Goal: Communication & Community: Answer question/provide support

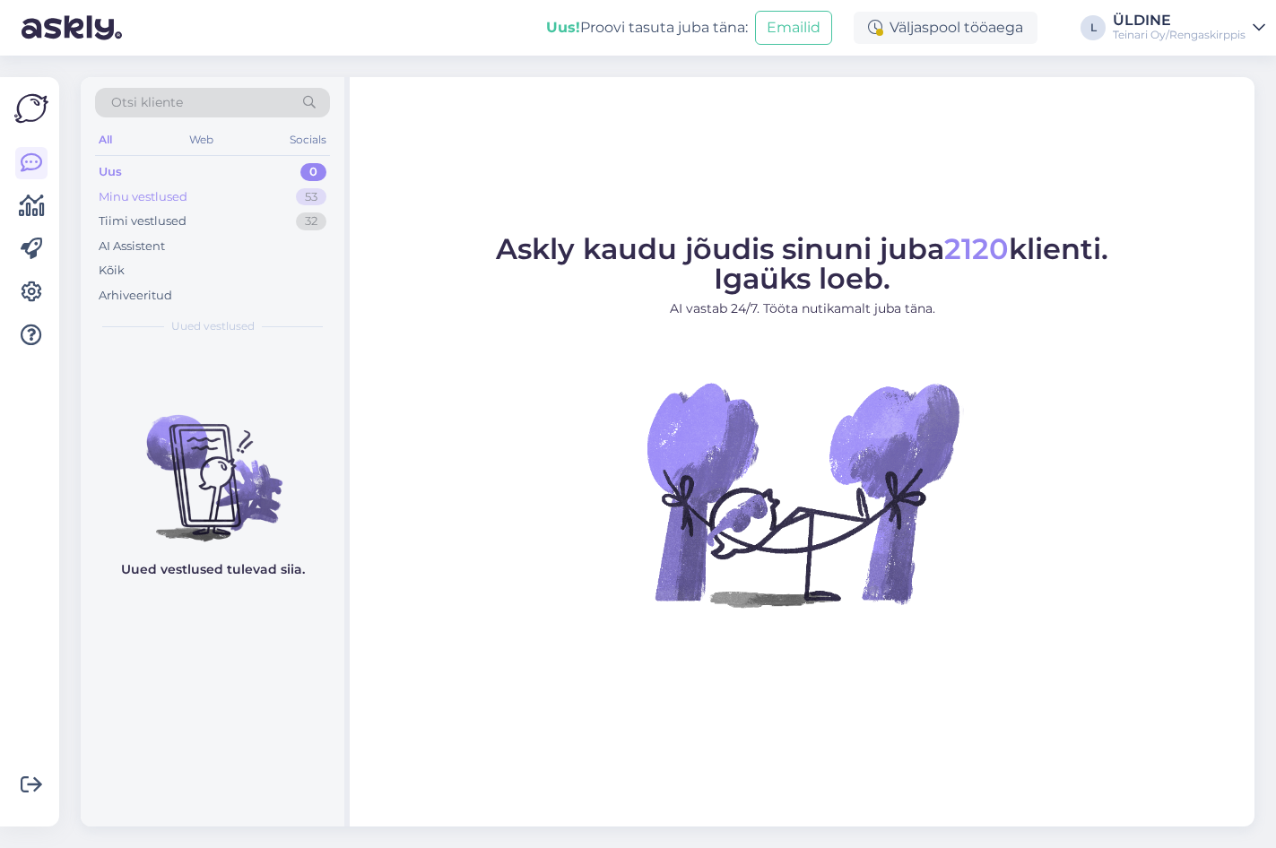
click at [168, 195] on div "Minu vestlused" at bounding box center [143, 197] width 89 height 18
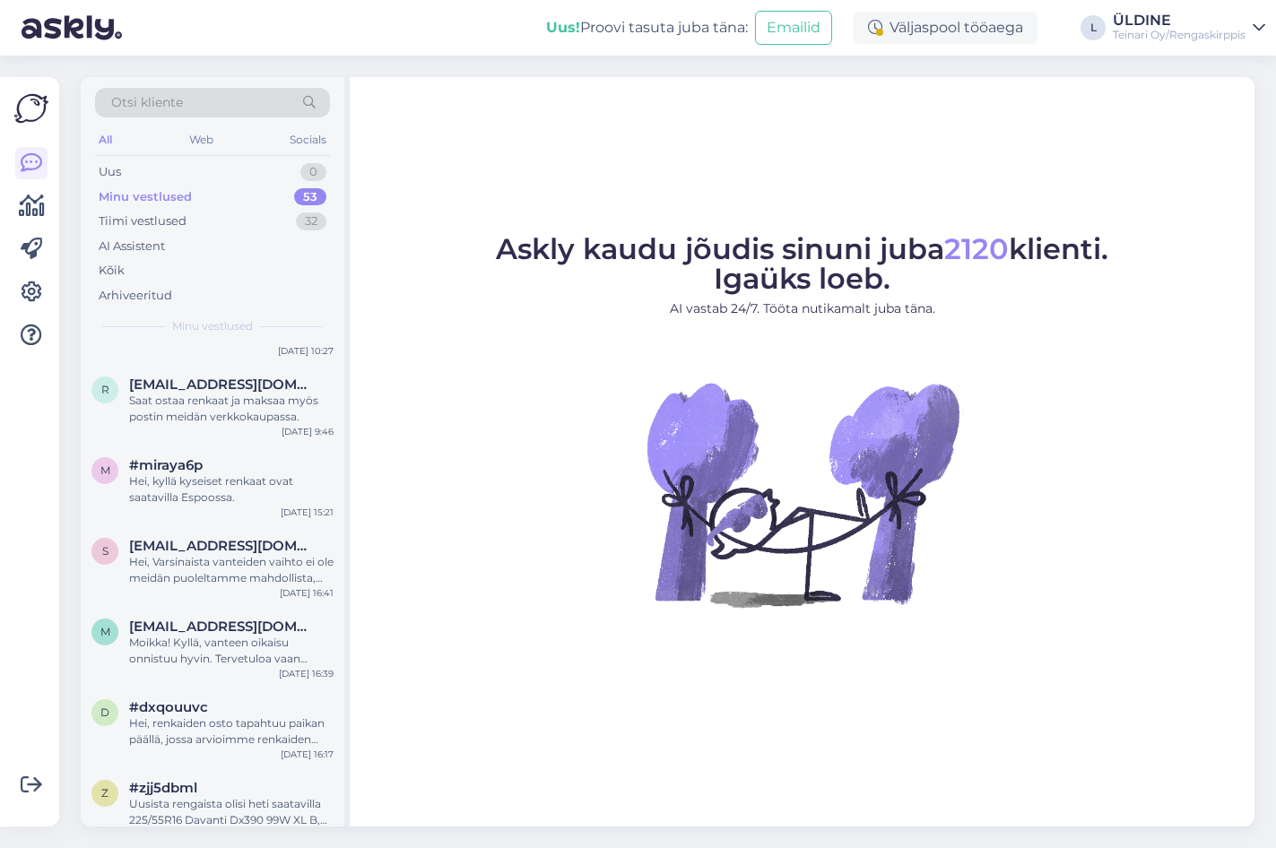
scroll to position [1435, 0]
click at [256, 481] on div "Hei, kyllä kyseiset renkaat ovat saatavilla Espoossa." at bounding box center [231, 489] width 204 height 32
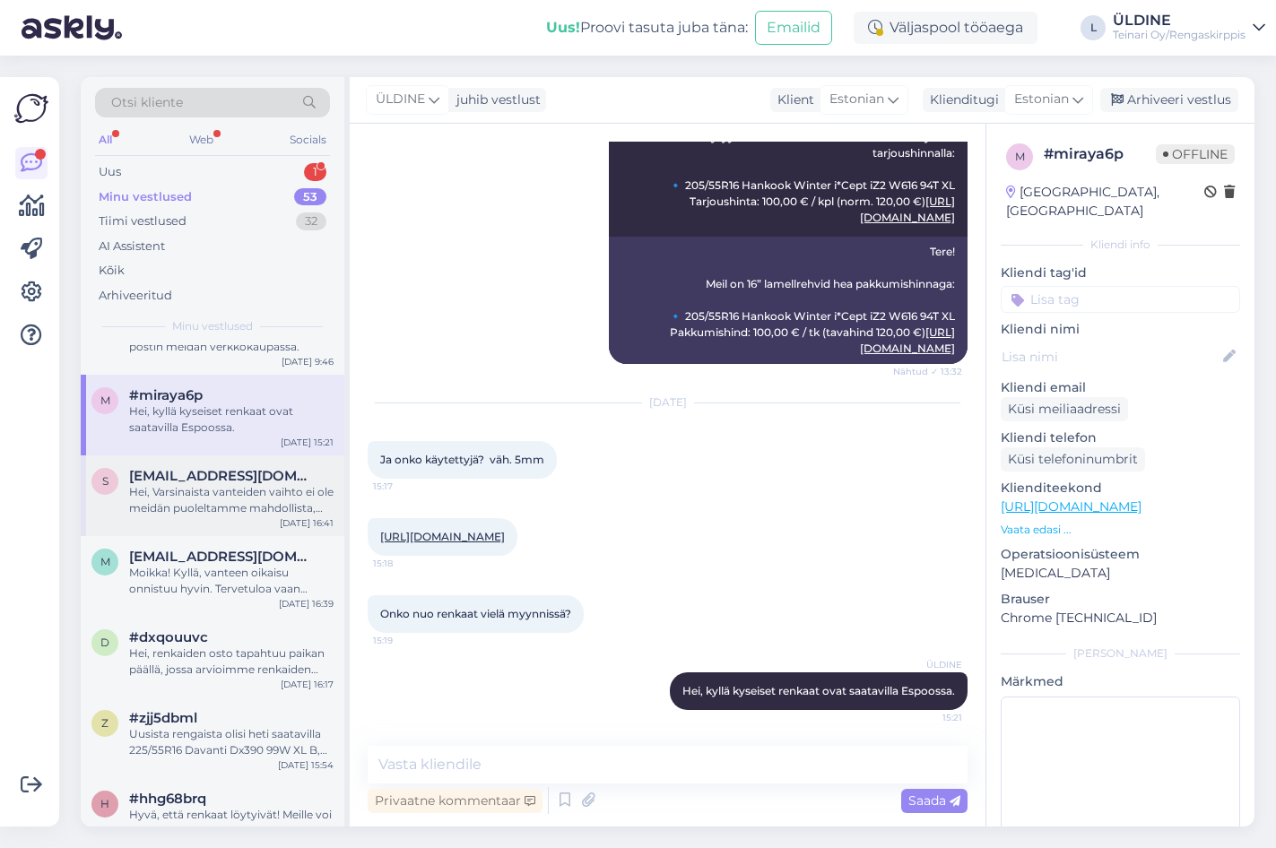
scroll to position [1614, 0]
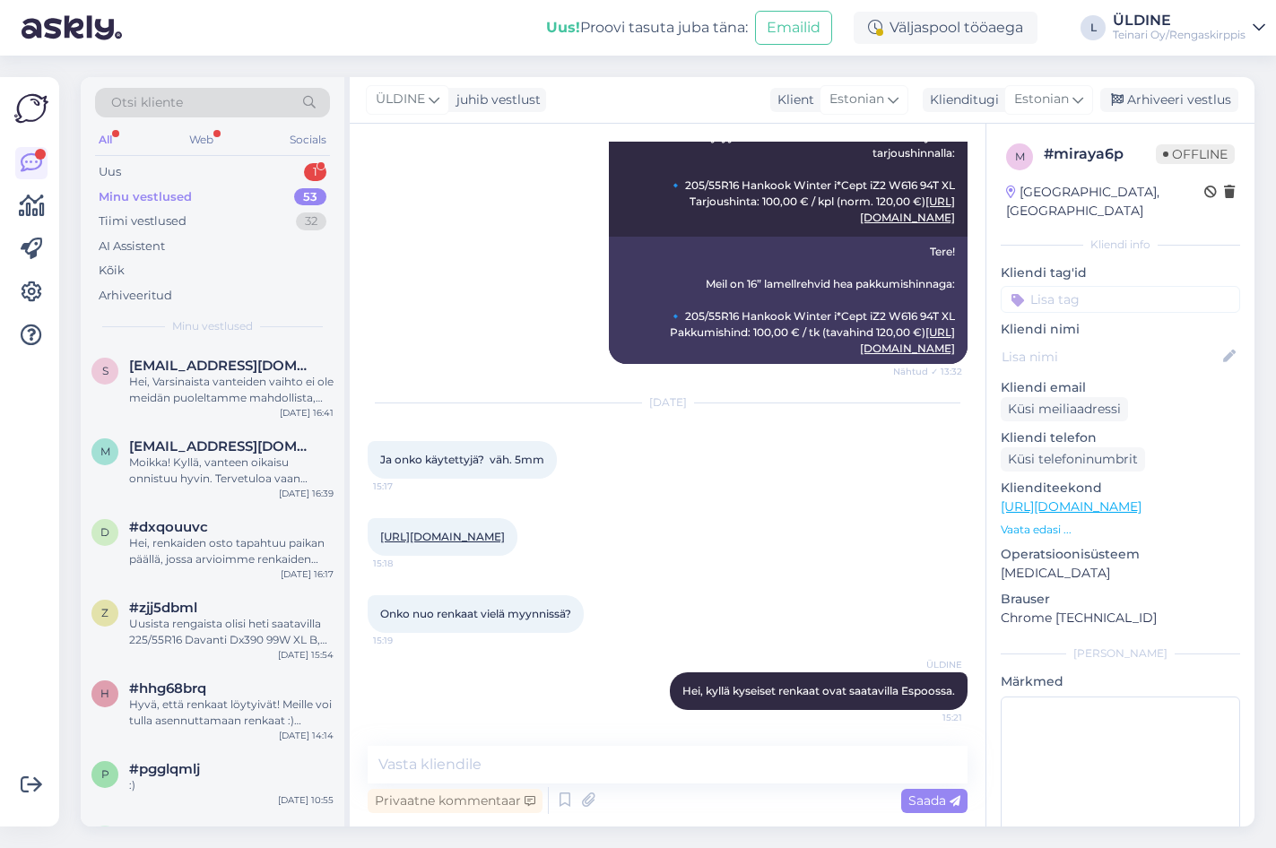
click at [166, 192] on div "Minu vestlused" at bounding box center [145, 197] width 93 height 18
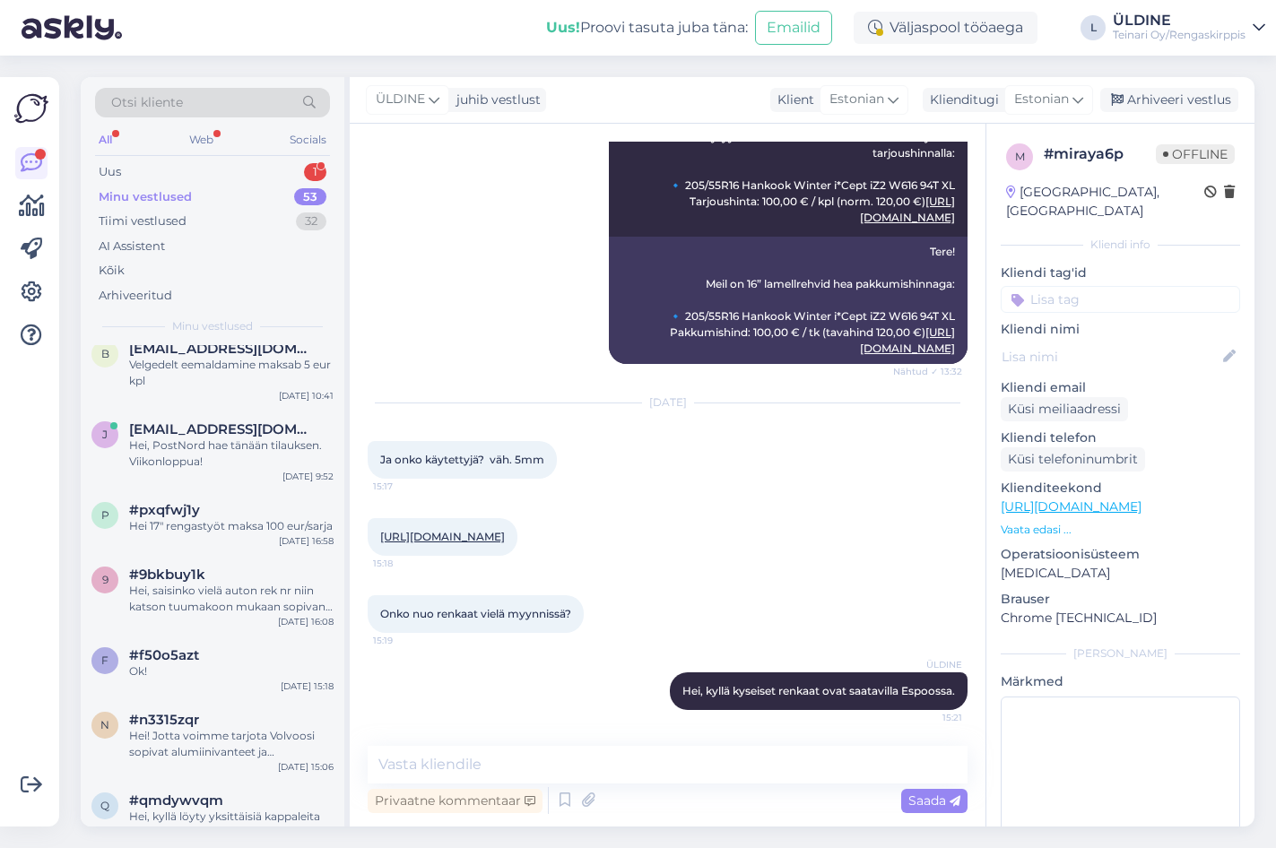
scroll to position [179, 0]
click at [229, 684] on div "f #f50o5azt Ok! [DATE] 15:18" at bounding box center [213, 666] width 264 height 65
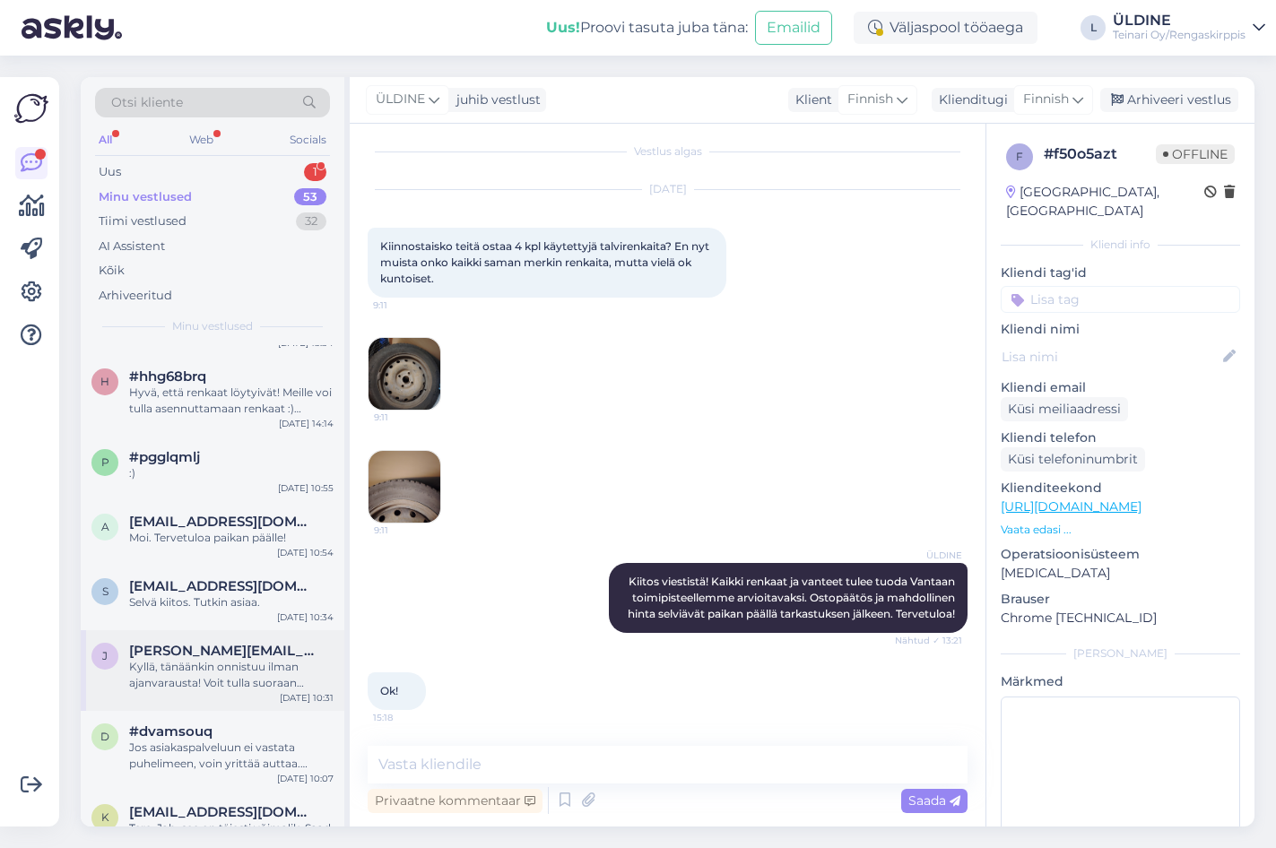
scroll to position [1883, 0]
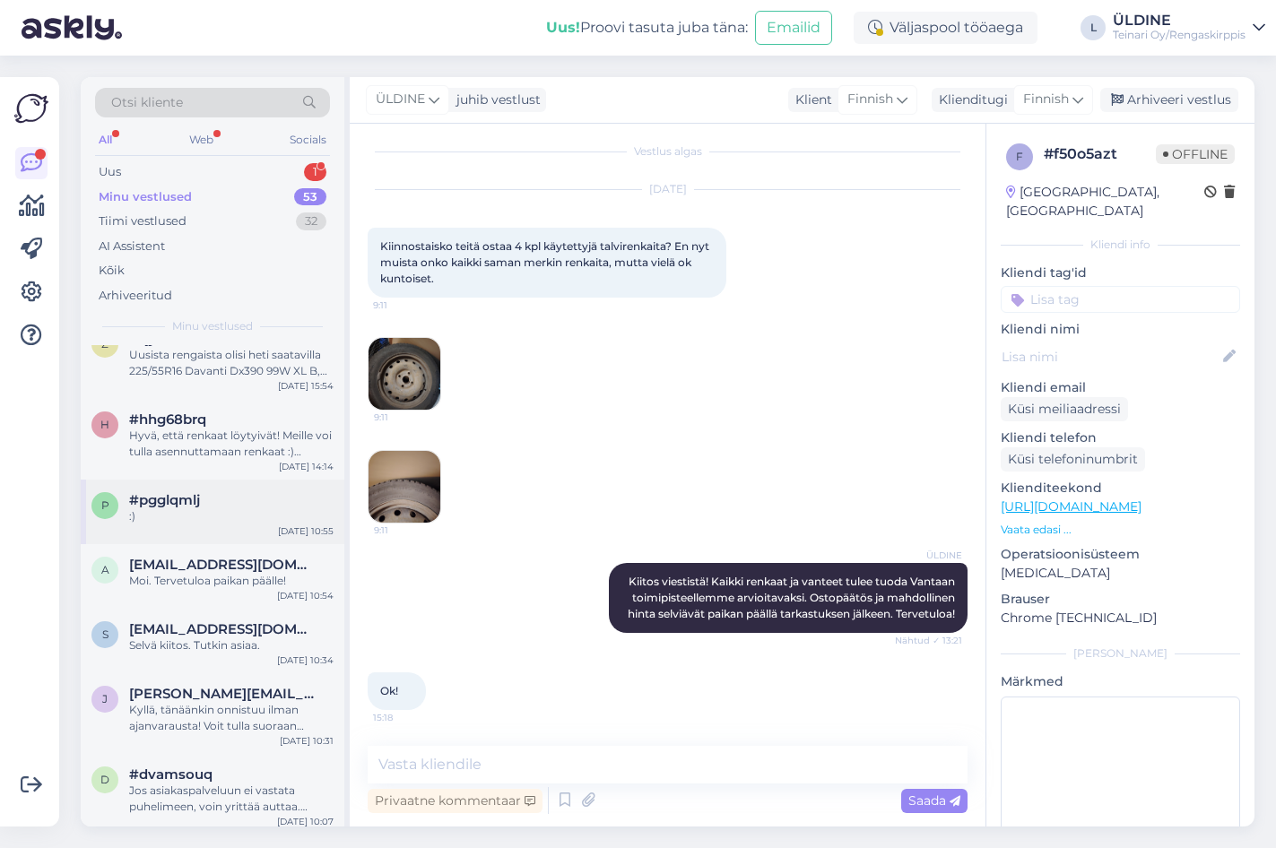
click at [211, 497] on div "#pgglqmlj" at bounding box center [231, 500] width 204 height 16
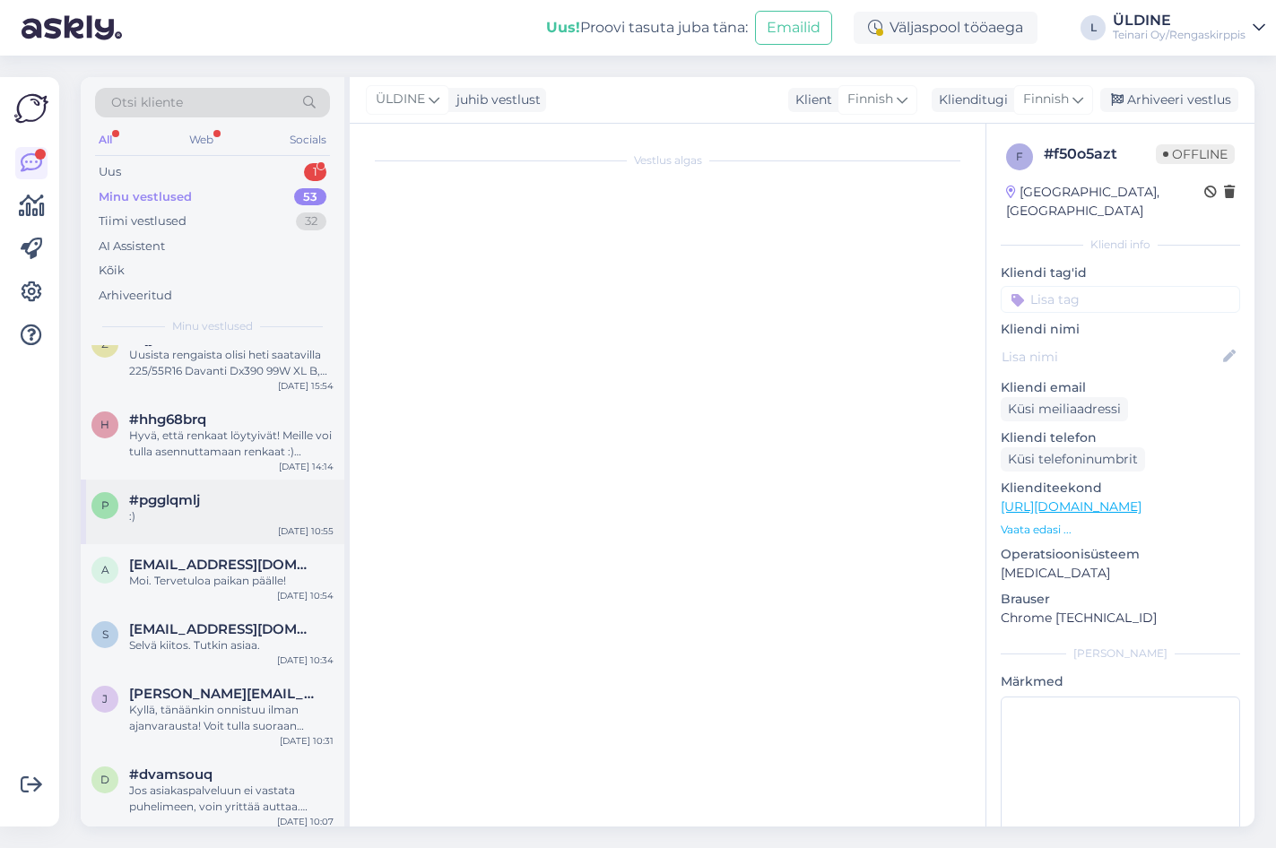
scroll to position [0, 0]
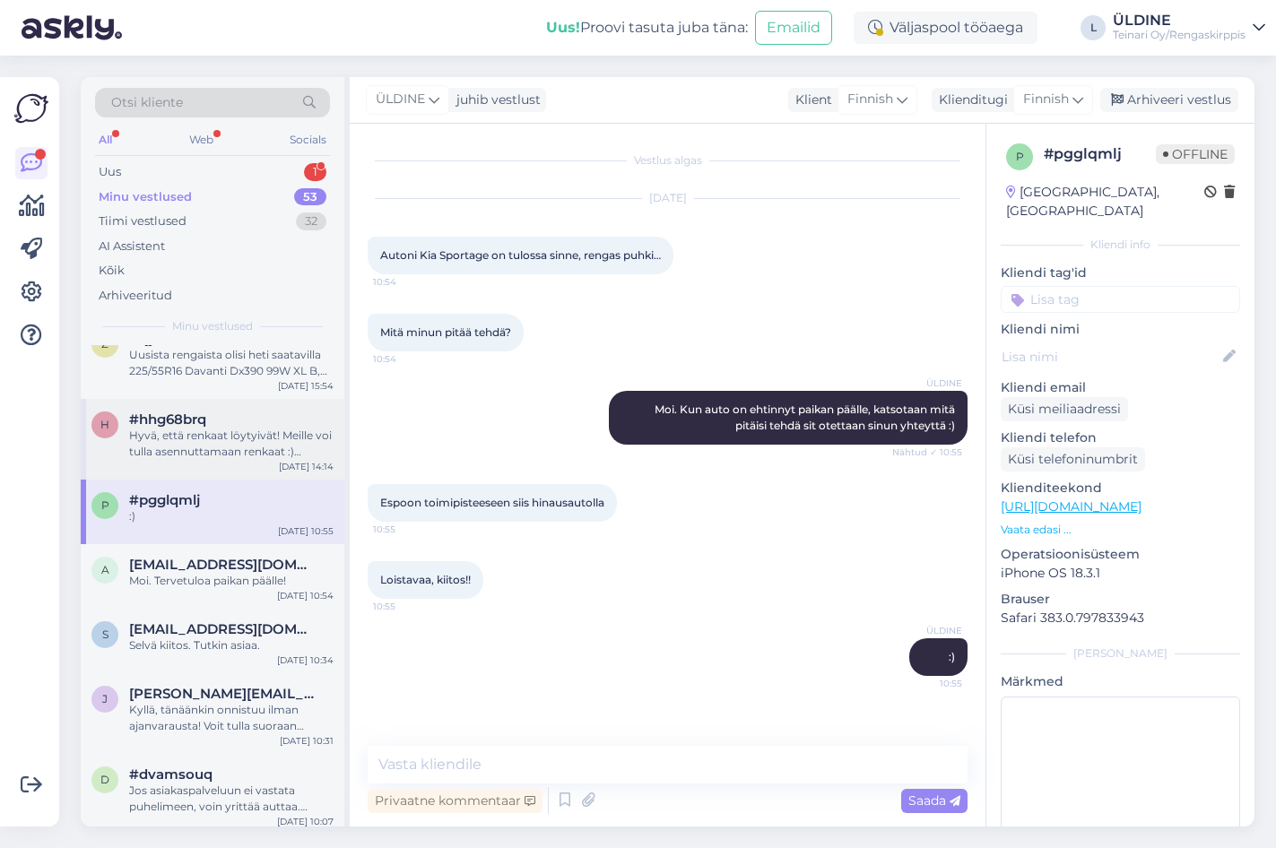
click at [205, 446] on div "Hyvä, että renkaat löytyivät! Meille voi tulla asennuttamaan renkaat :) Tervetu…" at bounding box center [231, 444] width 204 height 32
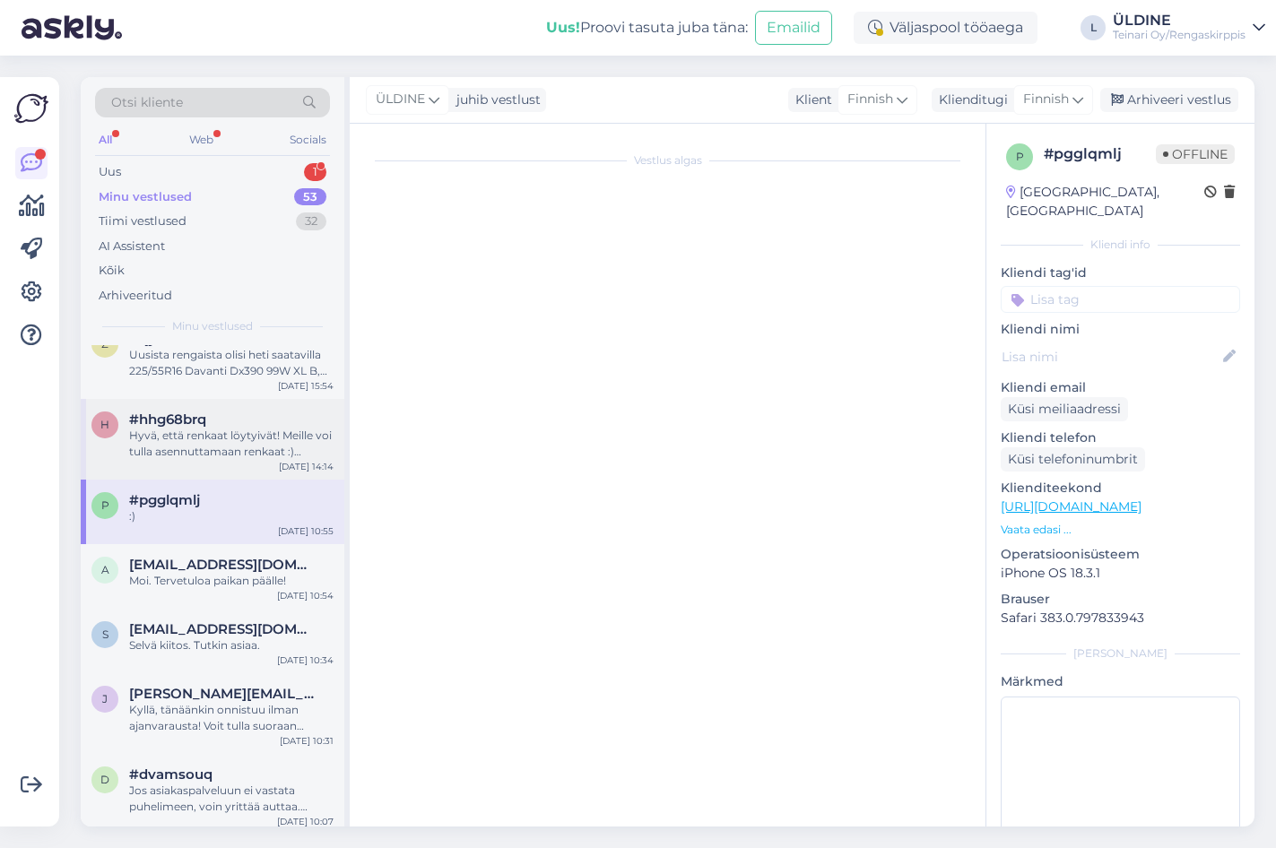
scroll to position [343, 0]
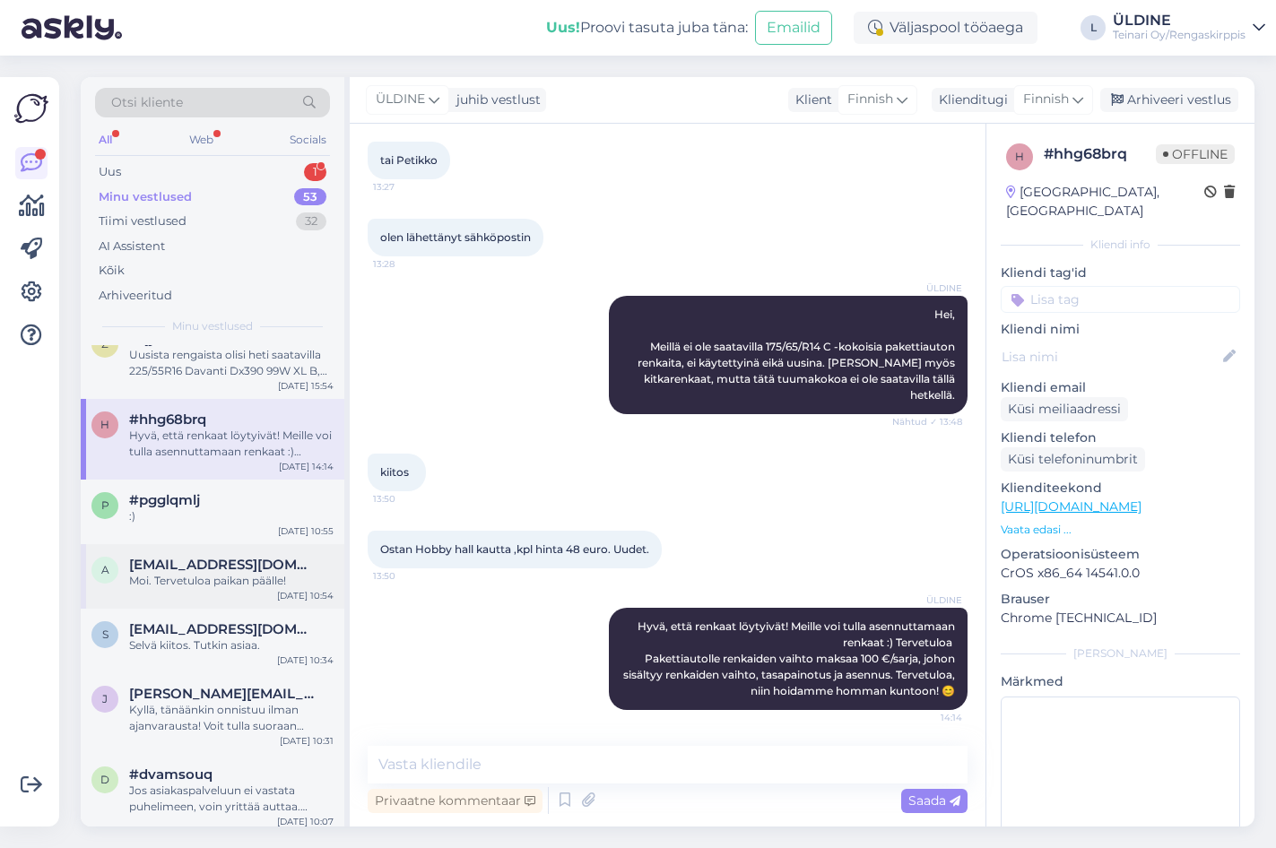
click at [182, 571] on span "[EMAIL_ADDRESS][DOMAIN_NAME]" at bounding box center [222, 565] width 186 height 16
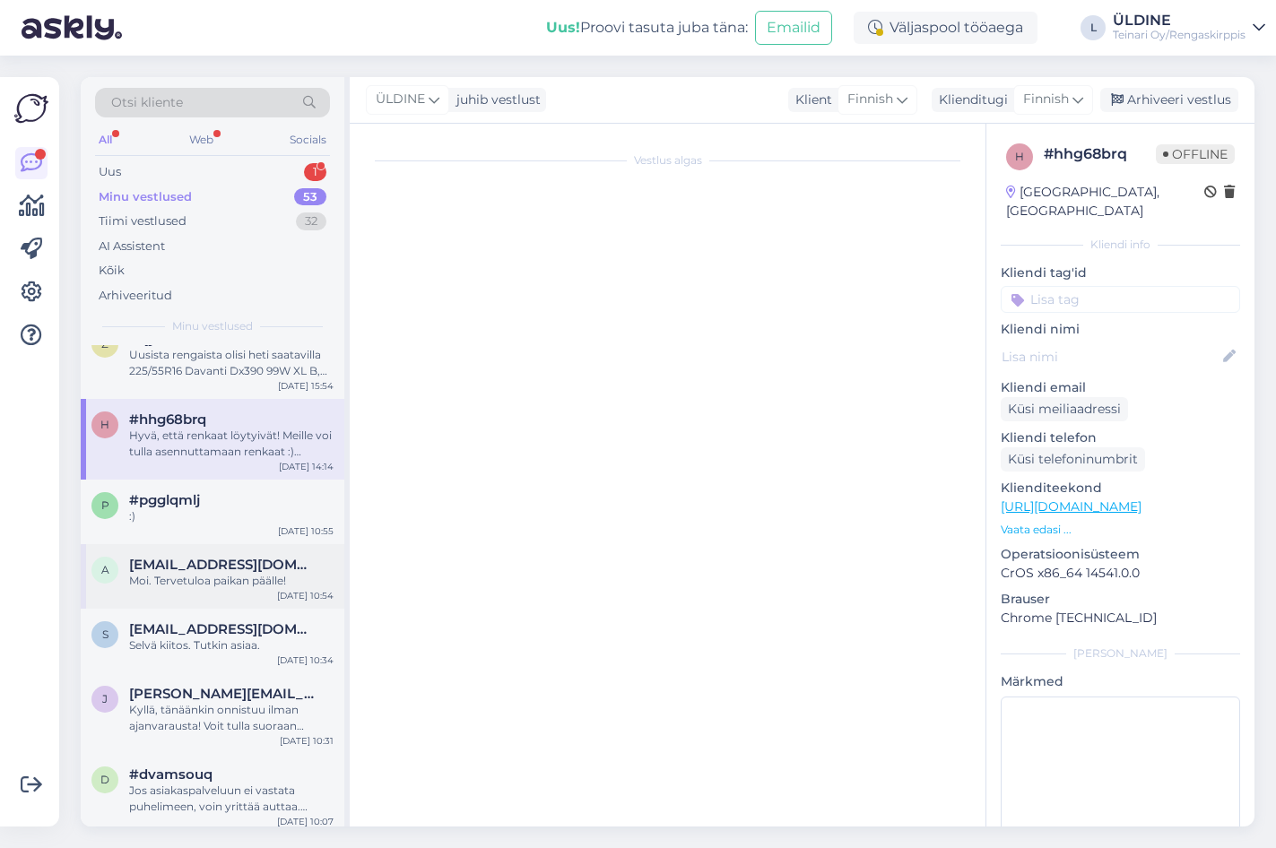
scroll to position [1179, 0]
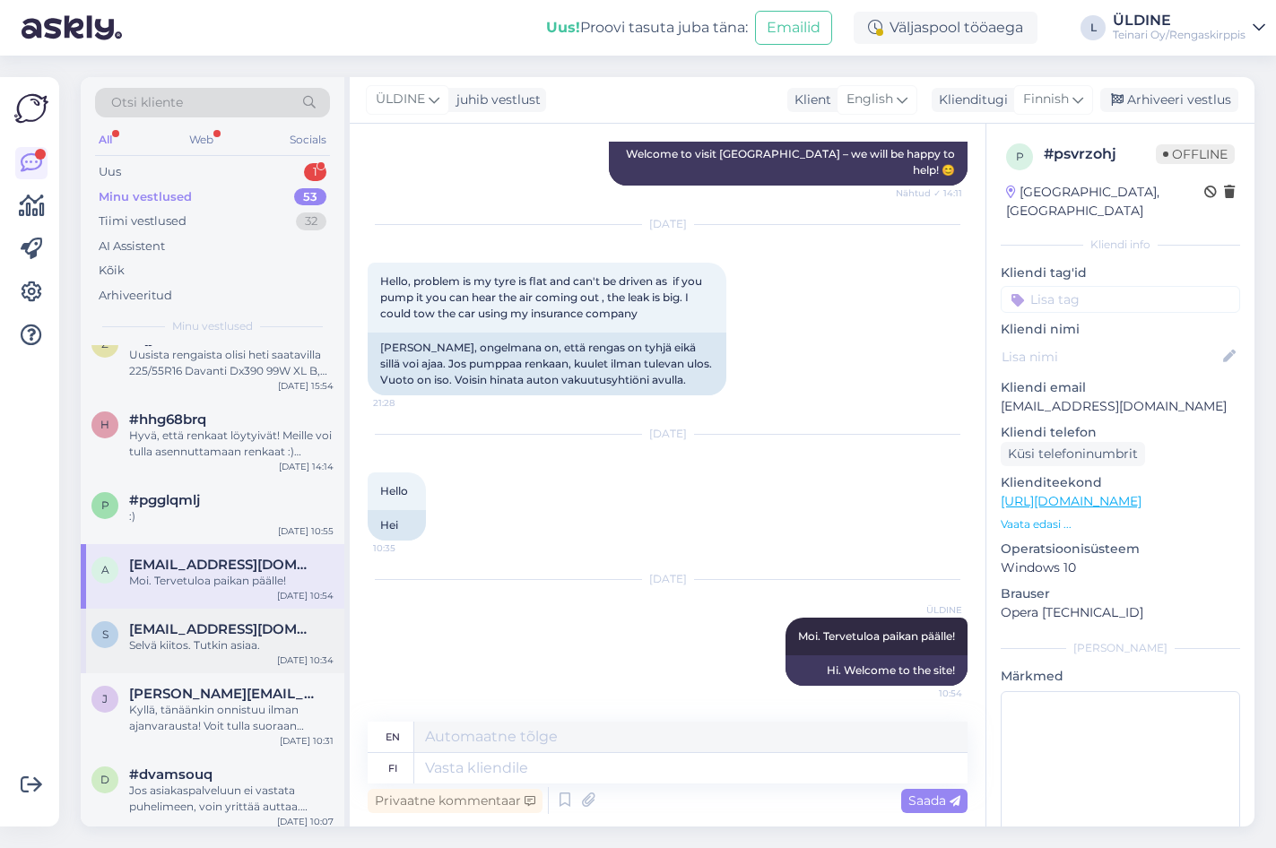
click at [180, 649] on div "Selvä kiitos. Tutkin asiaa." at bounding box center [231, 645] width 204 height 16
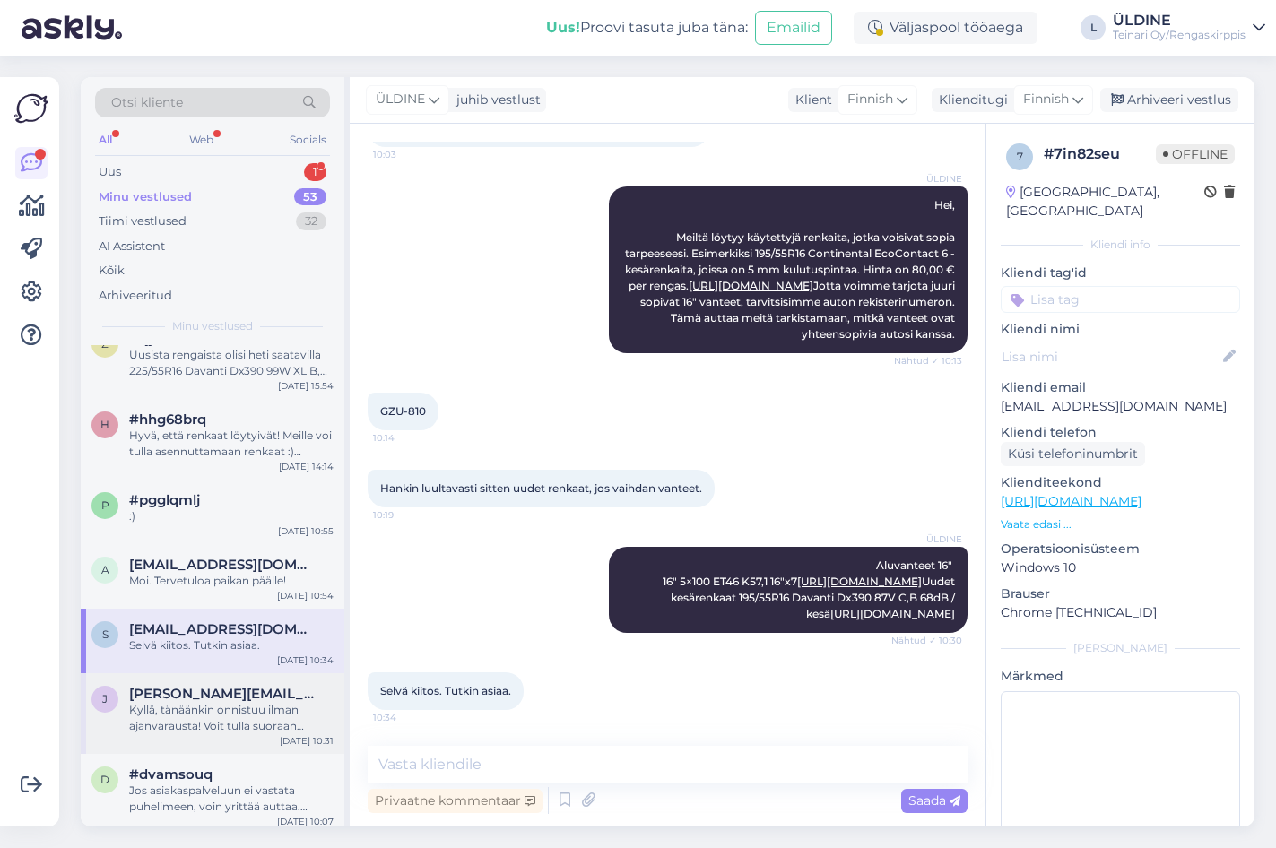
click at [180, 707] on div "Kyllä, tänäänkin onnistuu ilman ajanvarausta! Voit tulla suoraan Vantaan toimip…" at bounding box center [231, 718] width 204 height 32
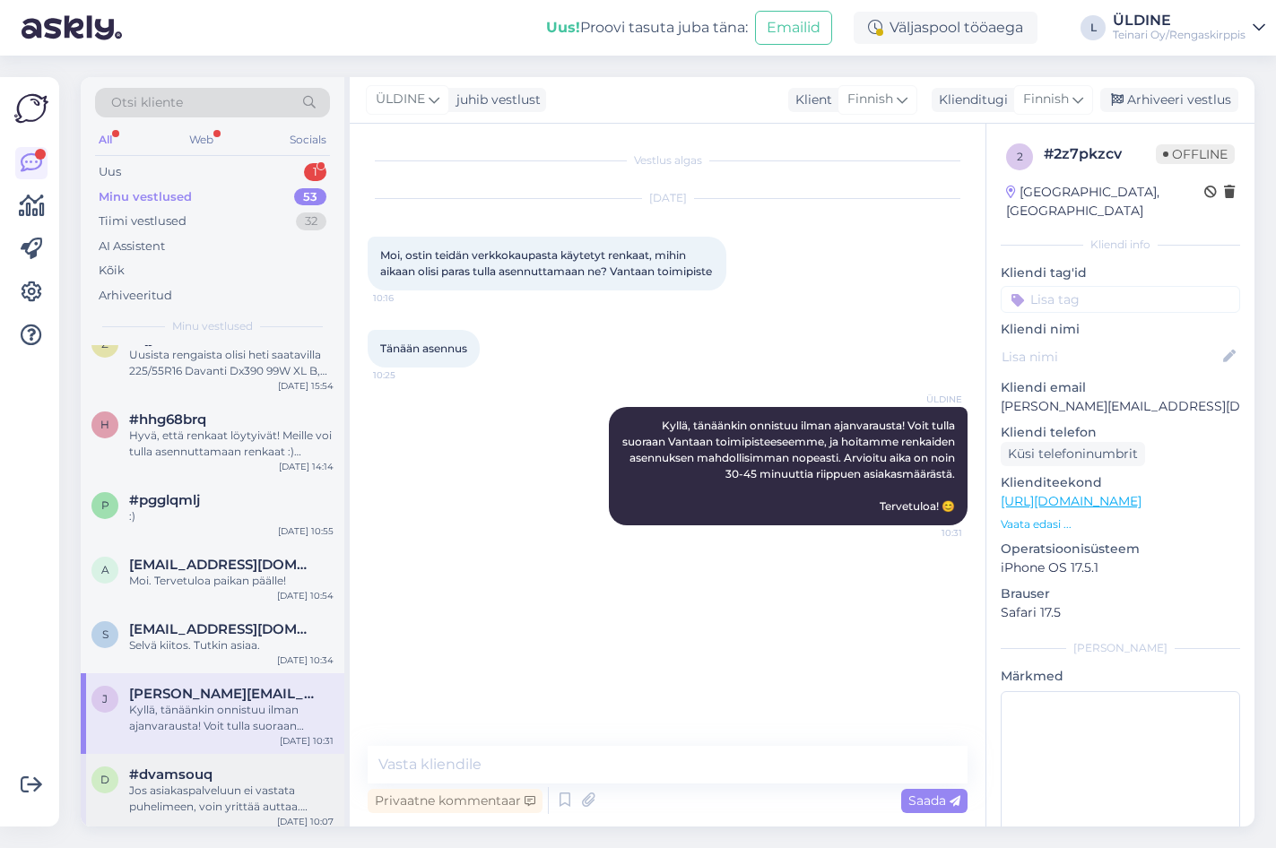
click at [238, 793] on div "Jos asiakaspalveluun ei vastata puhelimeen, voin yrittää auttaa. Voinko olla av…" at bounding box center [231, 799] width 204 height 32
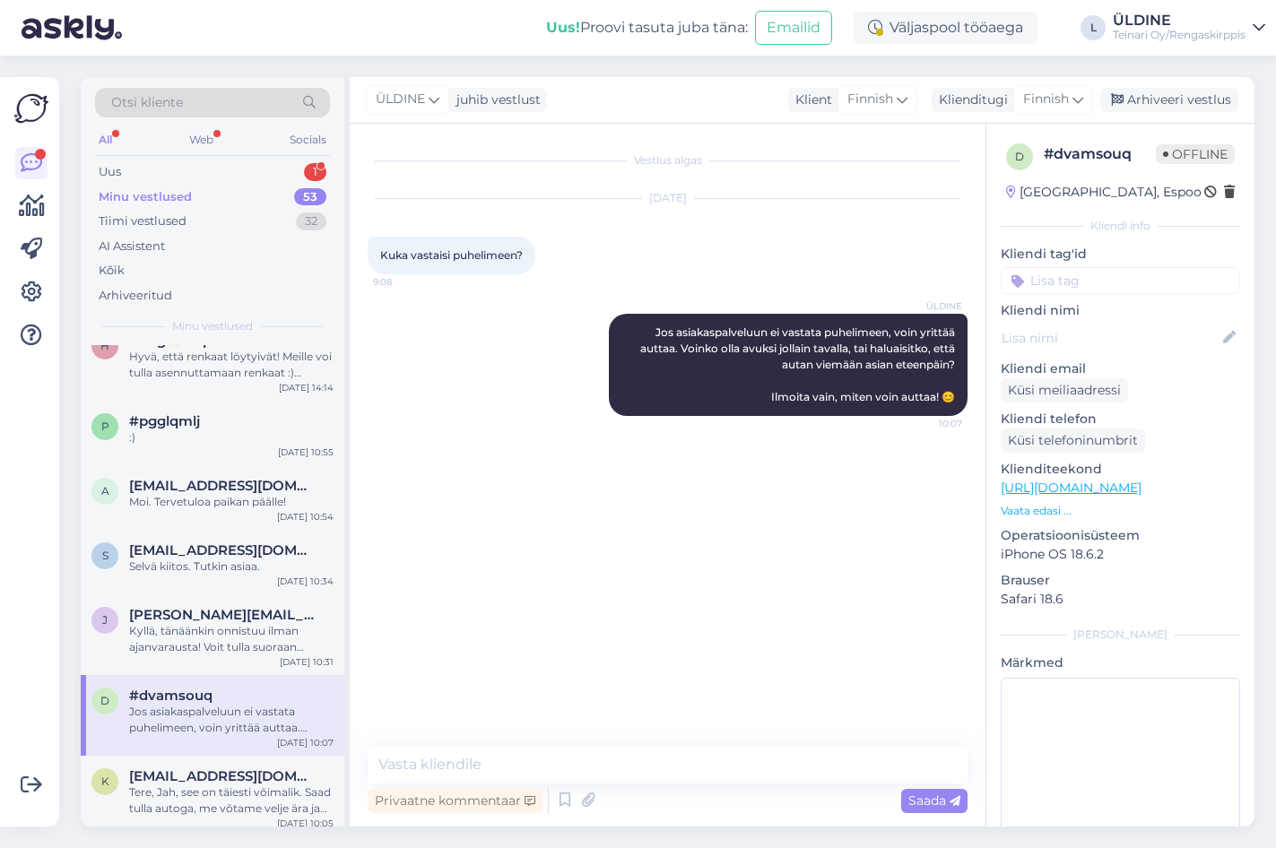
scroll to position [2062, 0]
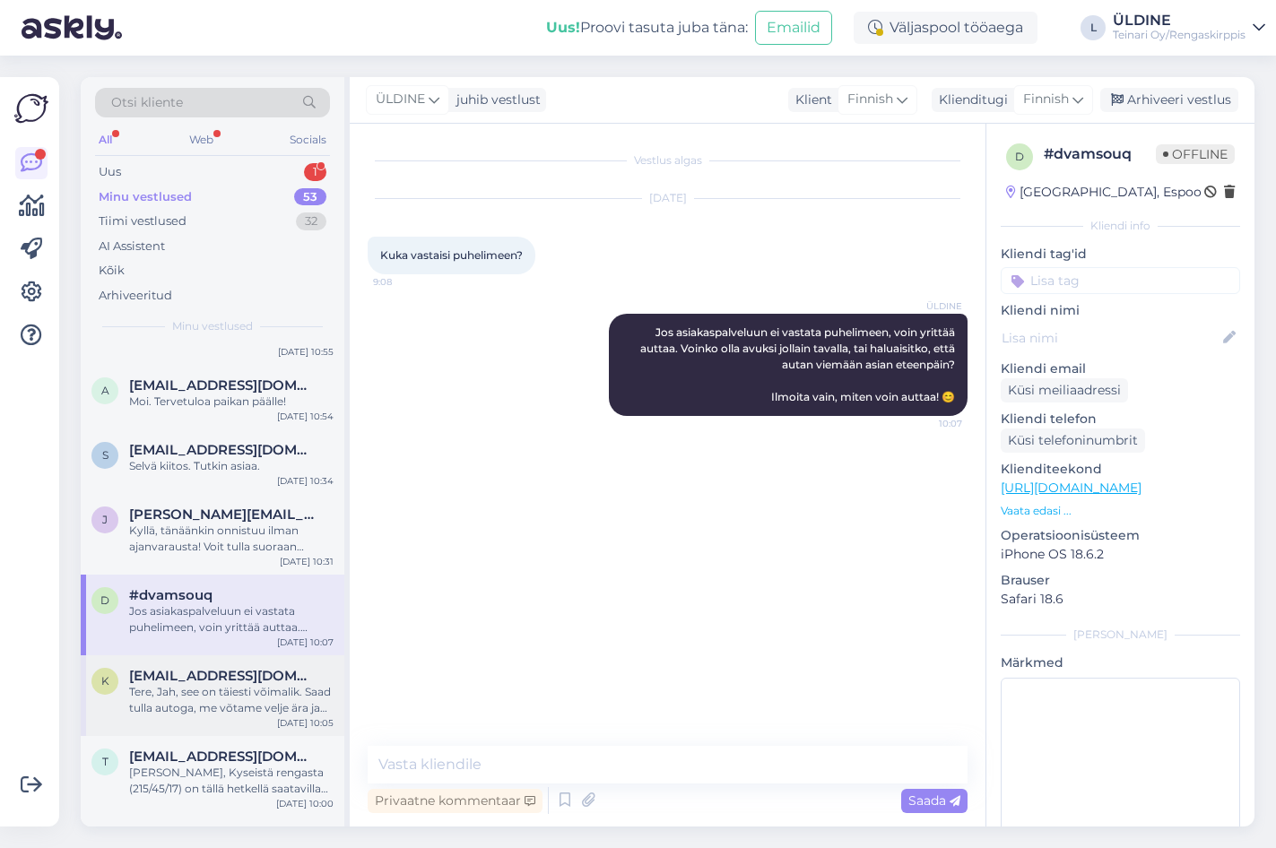
click at [219, 699] on div "Tere, Jah, see on täiesti võimalik. Saad tulla autoga, me võtame velje ära ja k…" at bounding box center [231, 700] width 204 height 32
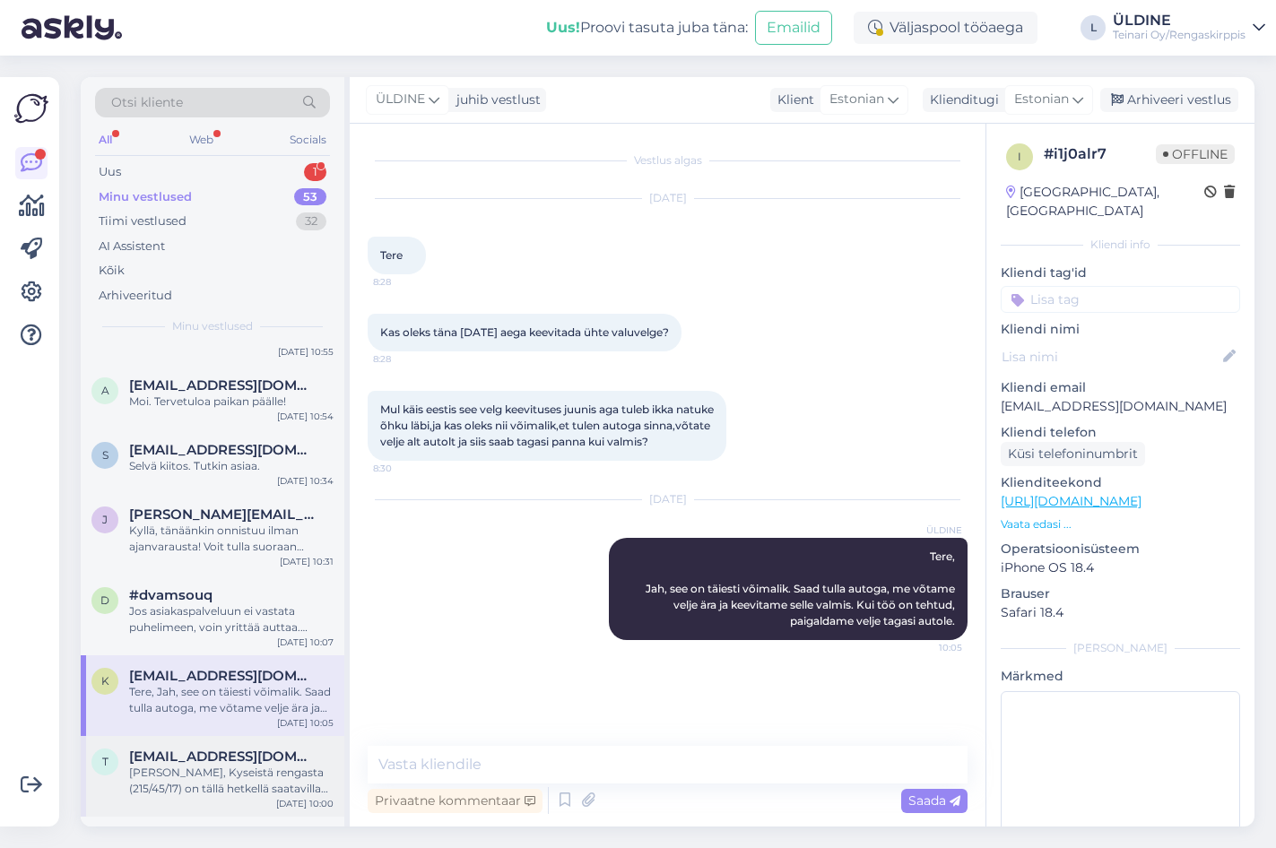
click at [210, 779] on div "[PERSON_NAME], Kyseistä rengasta (215/45/17) on tällä hetkellä saatavilla vain …" at bounding box center [231, 781] width 204 height 32
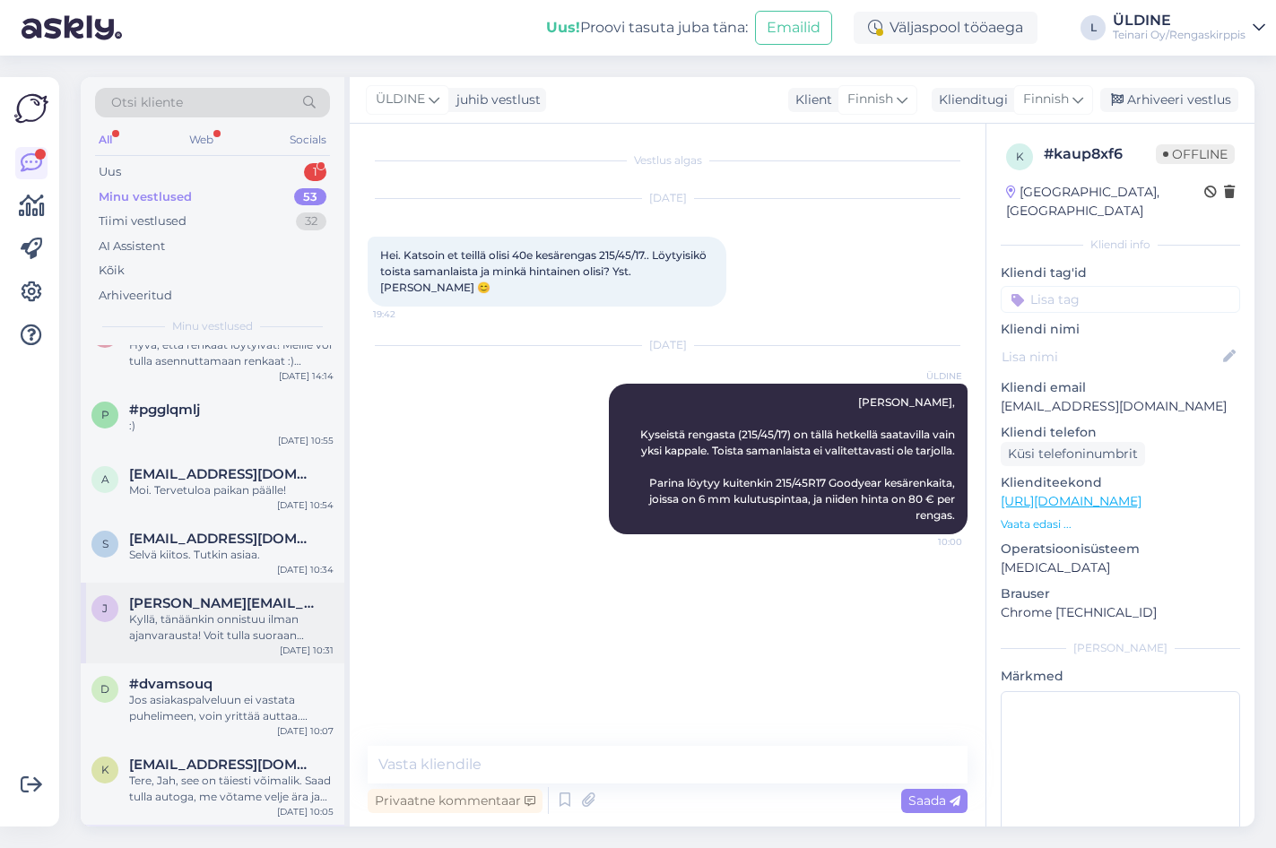
scroll to position [1973, 0]
click at [211, 416] on div "#pgglqmlj" at bounding box center [231, 411] width 204 height 16
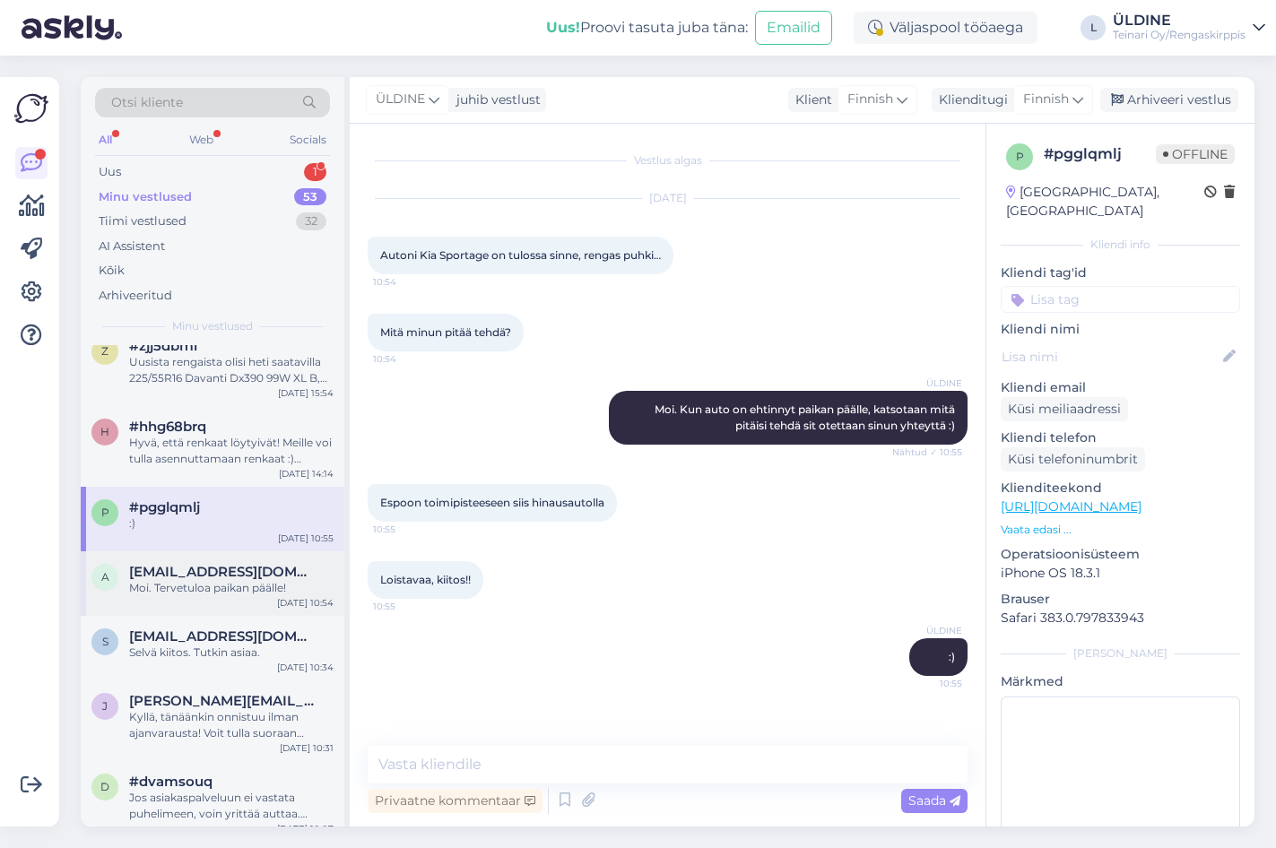
scroll to position [1793, 0]
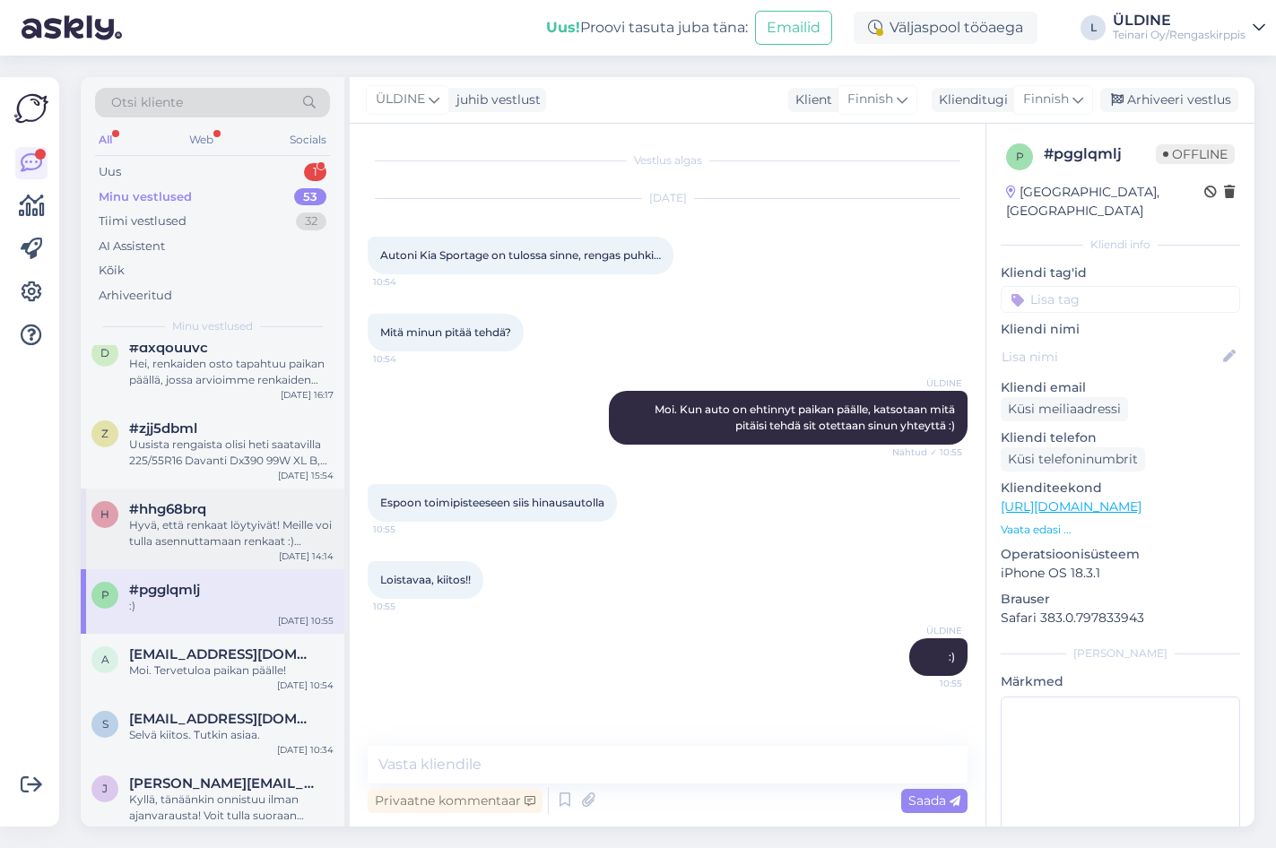
click at [195, 536] on div "Hyvä, että renkaat löytyivät! Meille voi tulla asennuttamaan renkaat :) Tervetu…" at bounding box center [231, 533] width 204 height 32
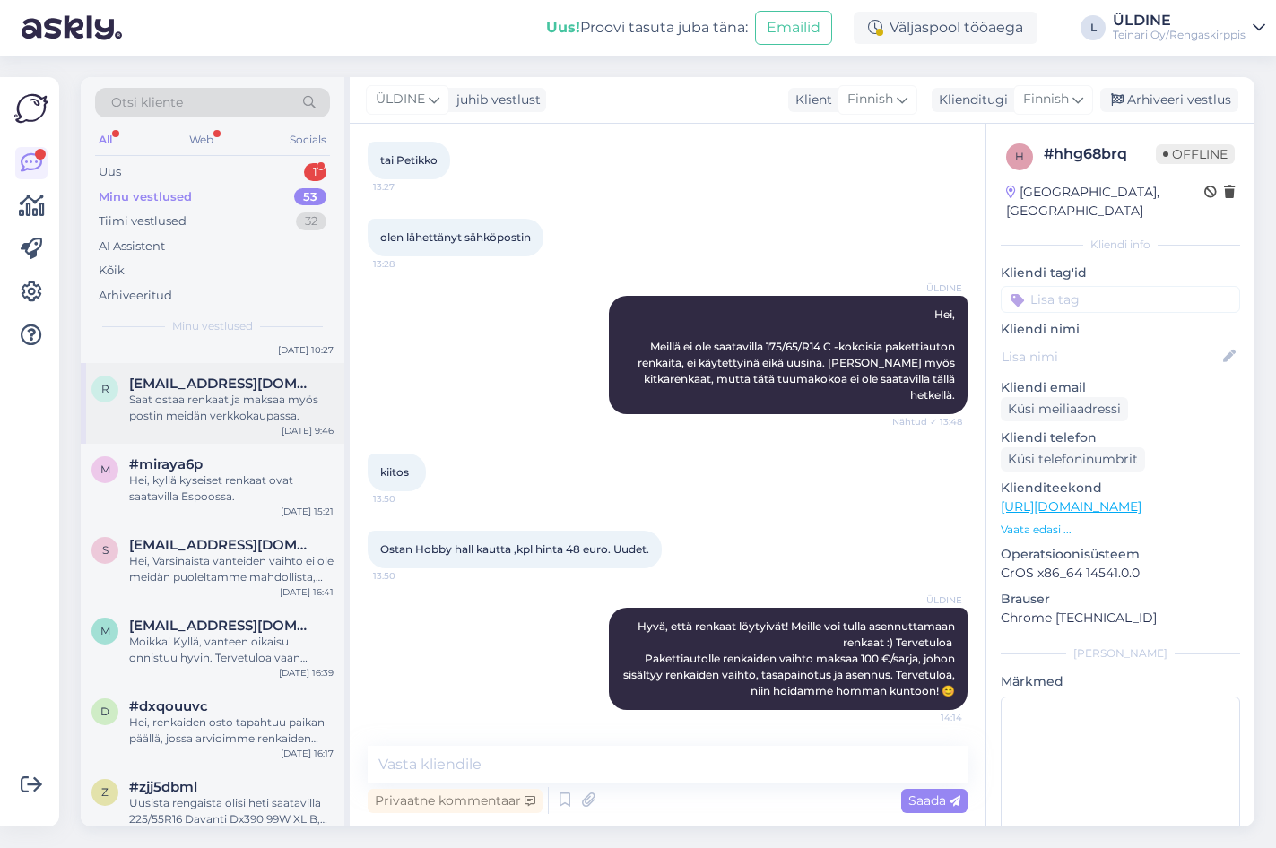
scroll to position [1166, 0]
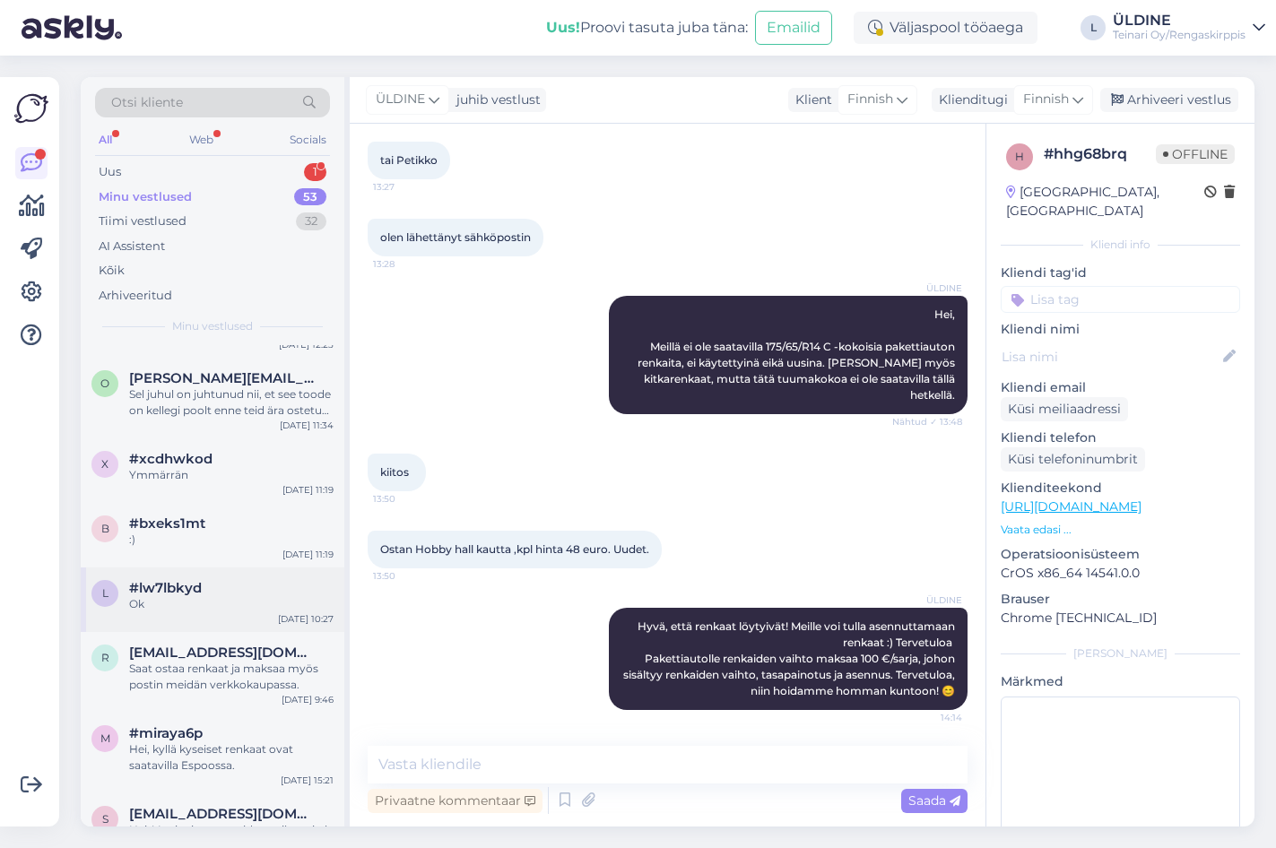
click at [215, 597] on div "Ok" at bounding box center [231, 604] width 204 height 16
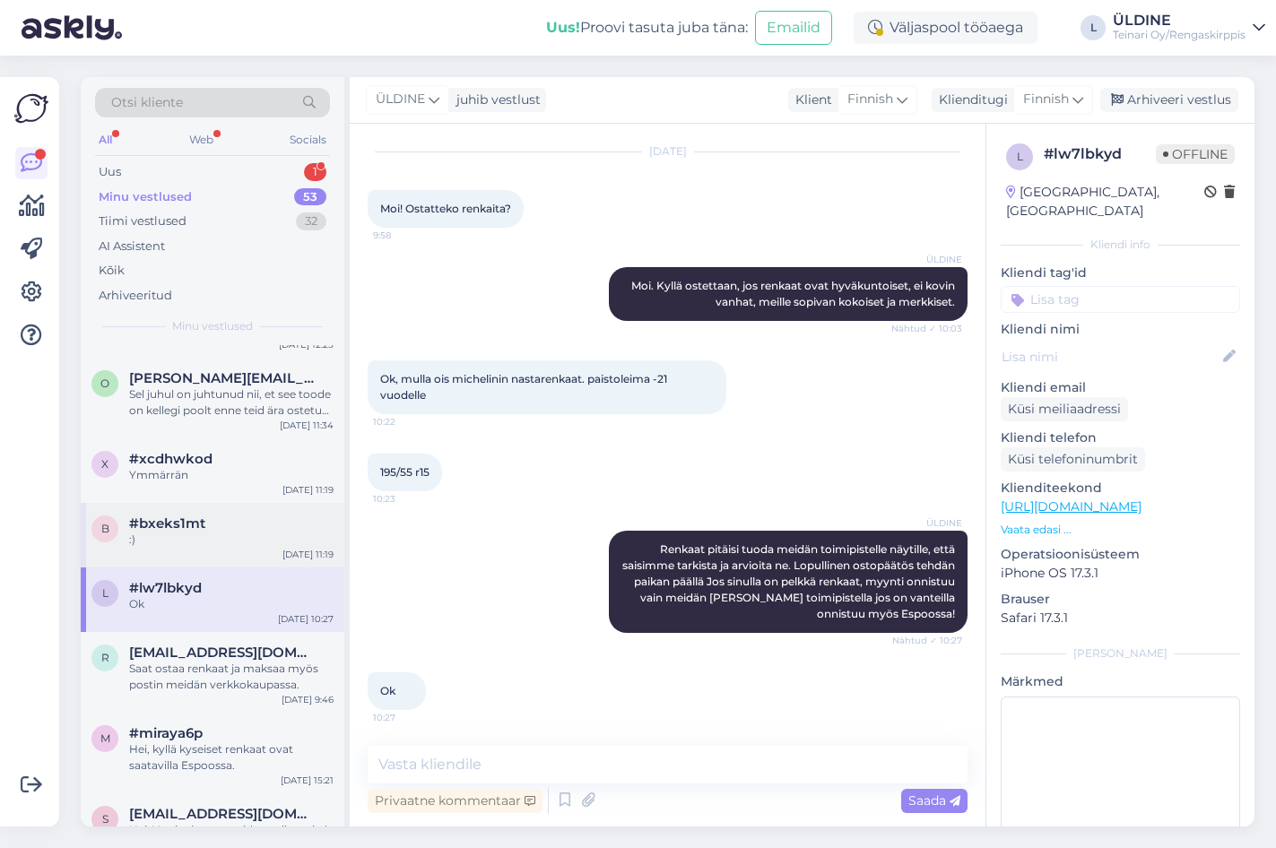
click at [183, 533] on div ":)" at bounding box center [231, 540] width 204 height 16
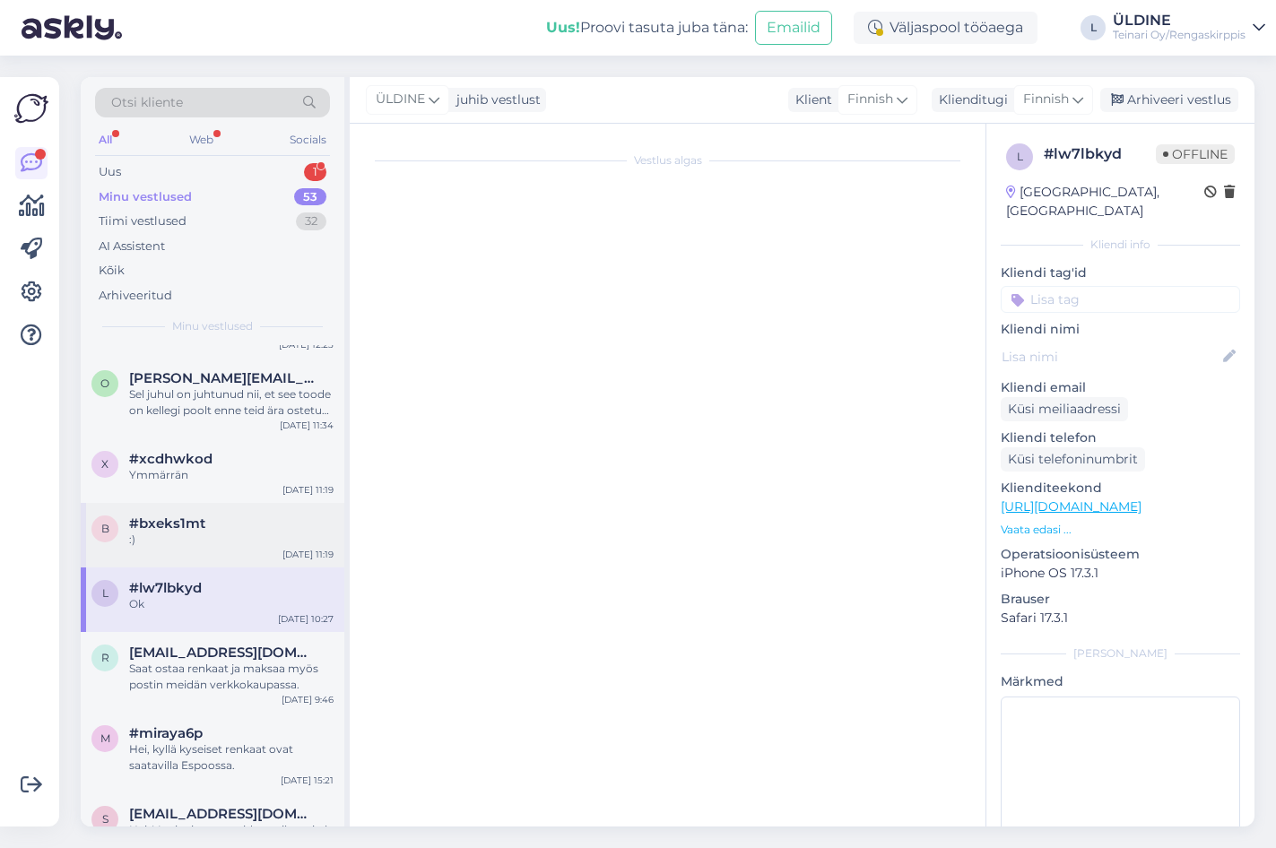
scroll to position [201, 0]
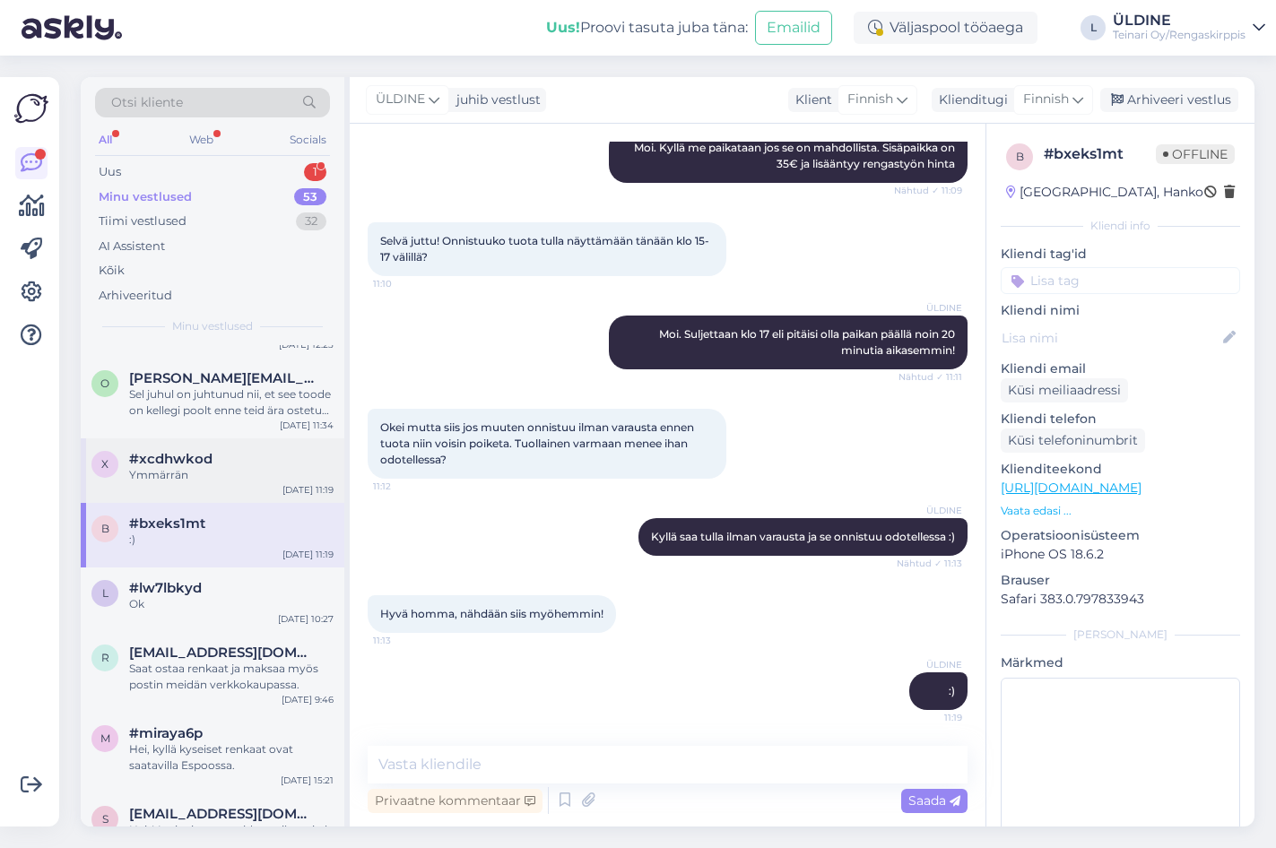
click at [172, 472] on div "Ymmärrän" at bounding box center [231, 475] width 204 height 16
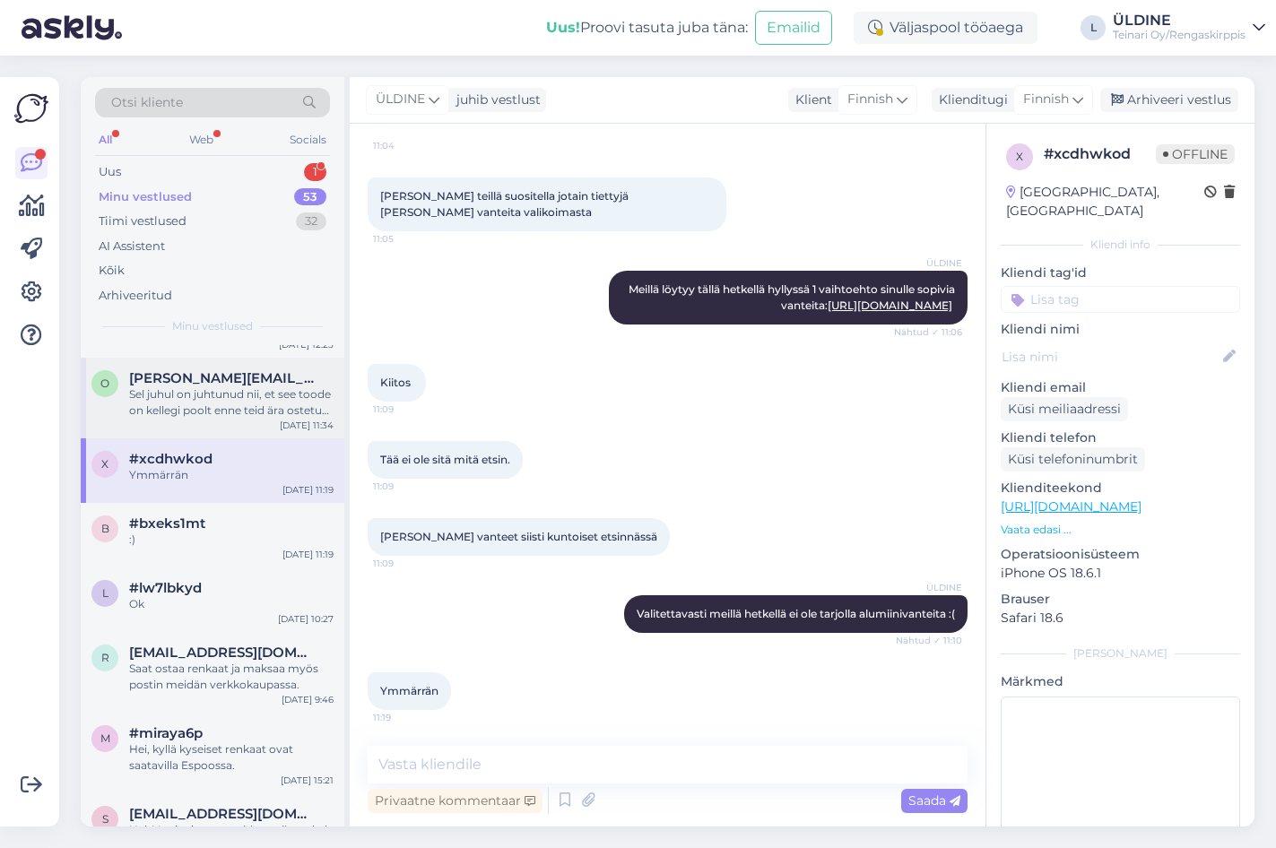
click at [184, 387] on div "Sel juhul on juhtunud nii, et see toode on kellegi poolt enne teid ära ostetud …" at bounding box center [231, 402] width 204 height 32
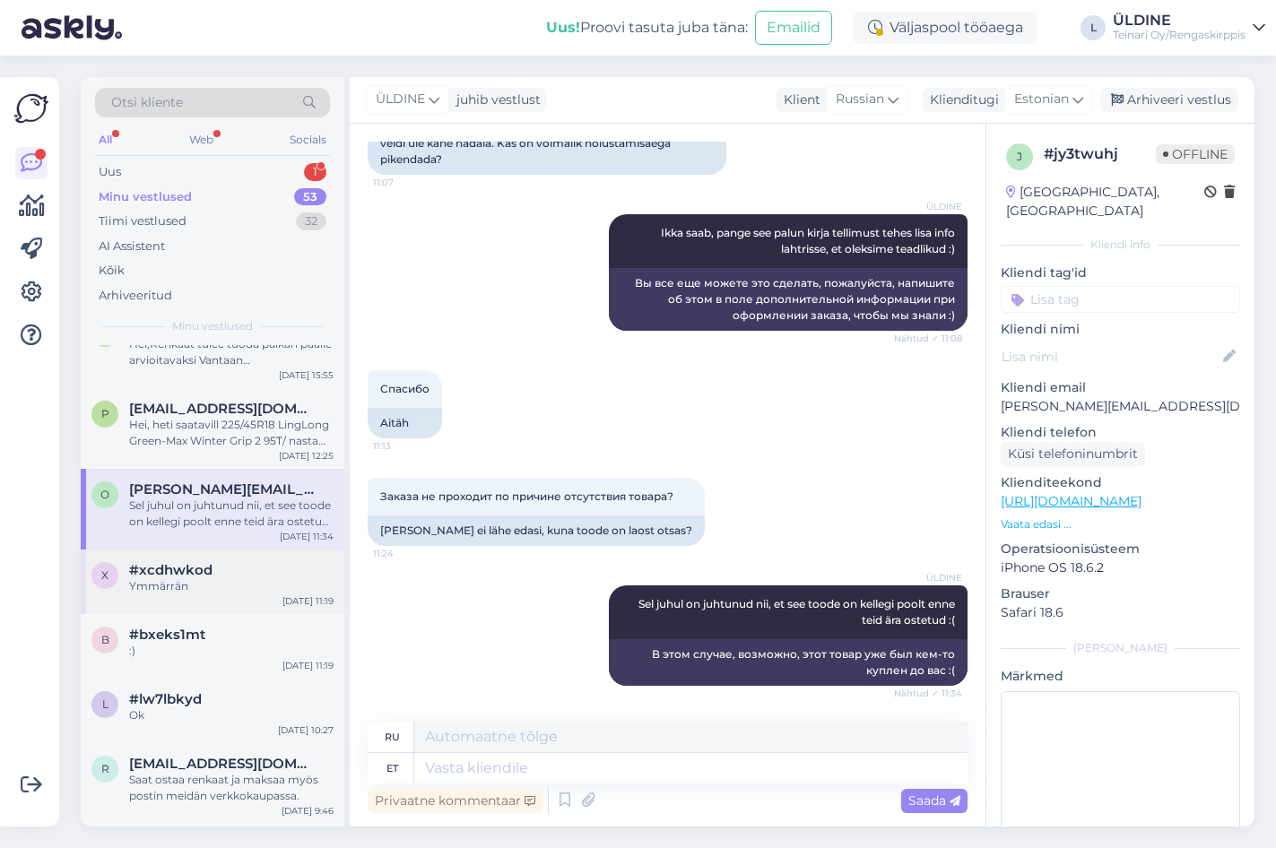
scroll to position [897, 0]
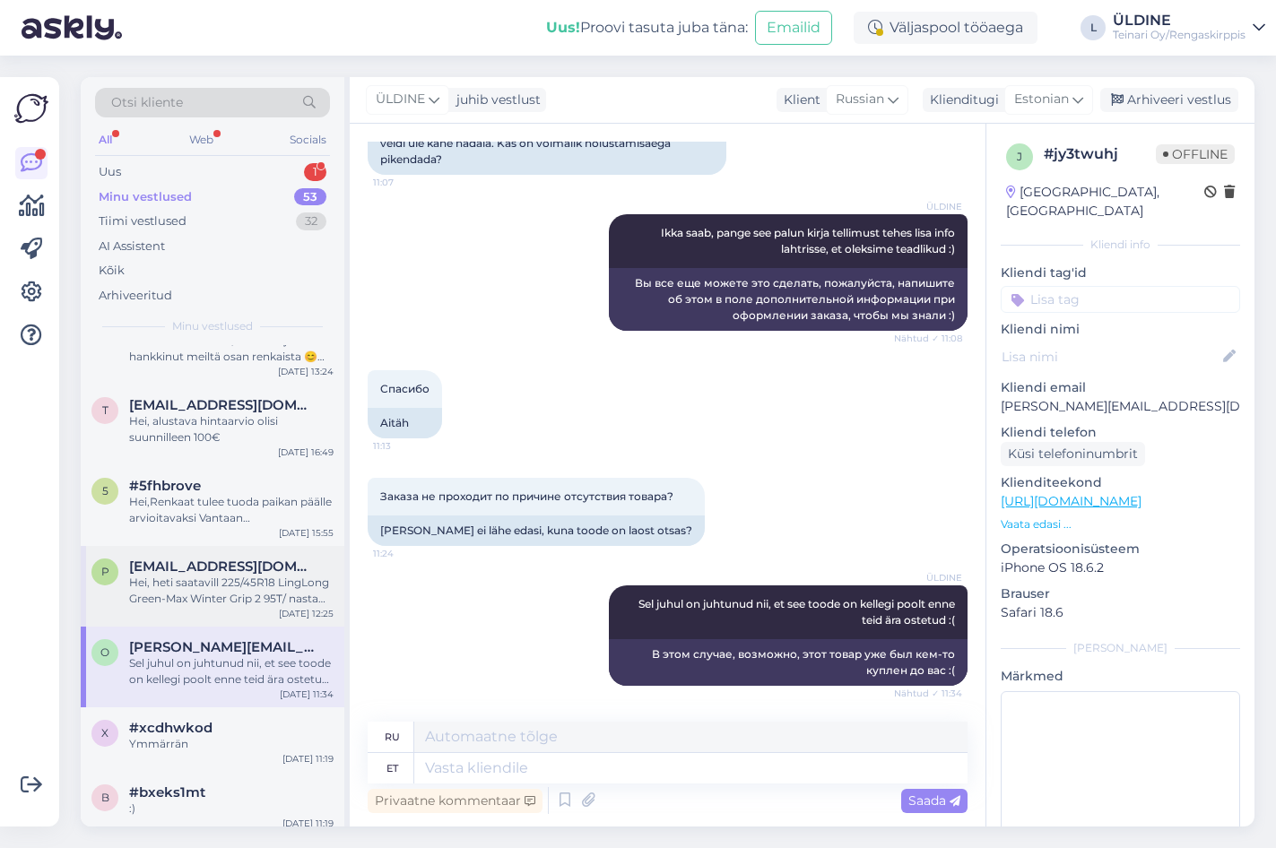
click at [254, 595] on div "Hei, heti saatavill 225/45R18 LingLong Green-Max Winter Grip 2 95T/ nasta 127,0…" at bounding box center [231, 591] width 204 height 32
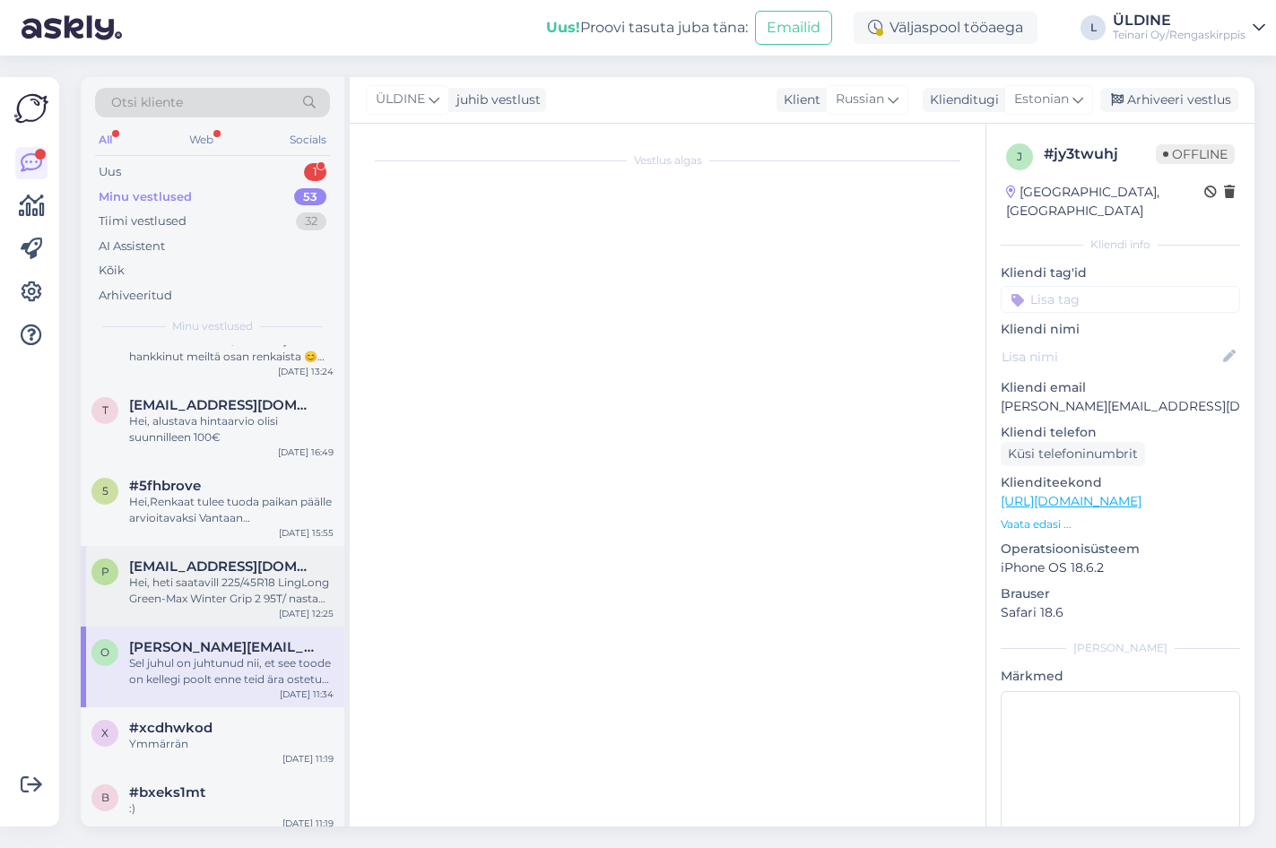
scroll to position [0, 0]
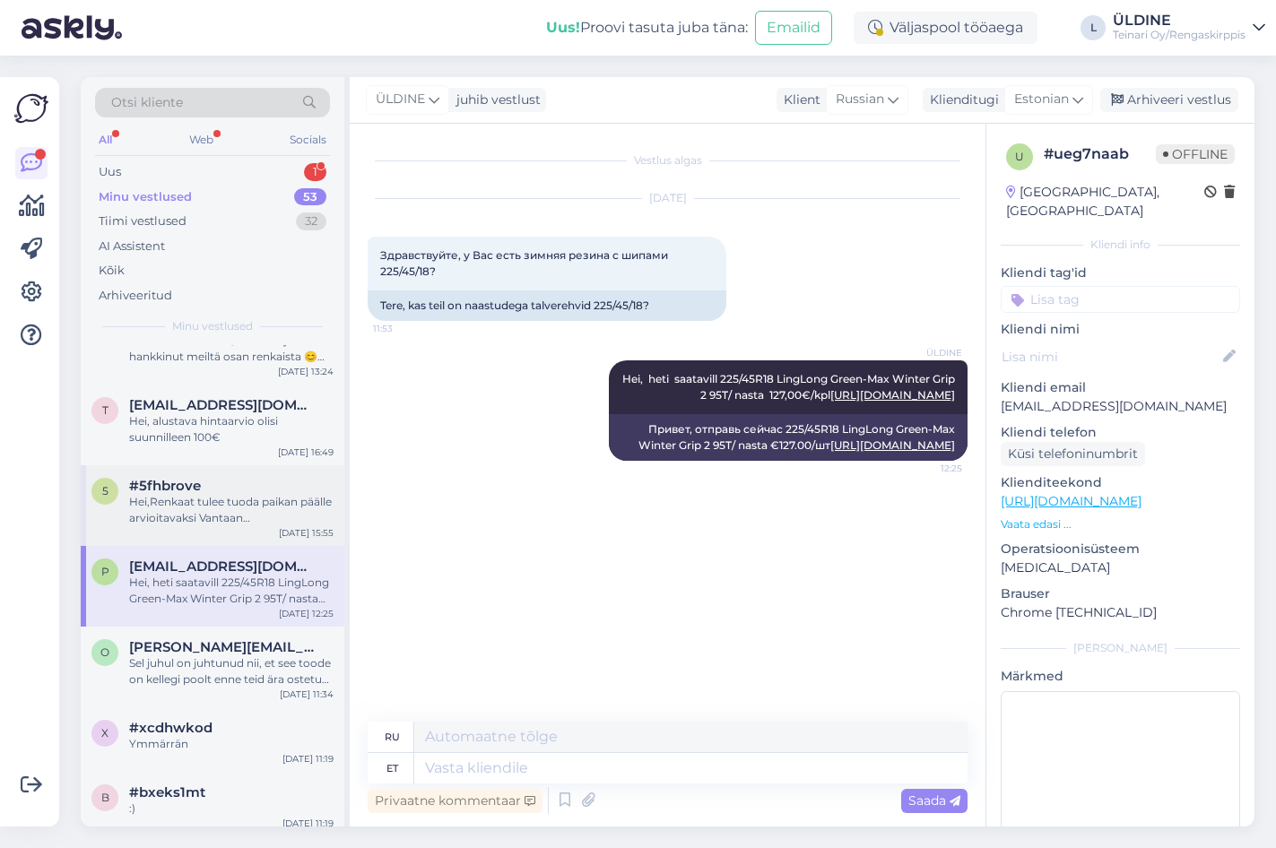
click at [229, 498] on div "Hei,Renkaat tulee tuoda paikan päälle arvioitavaksi Vantaan toimipisteeseen, os…" at bounding box center [231, 510] width 204 height 32
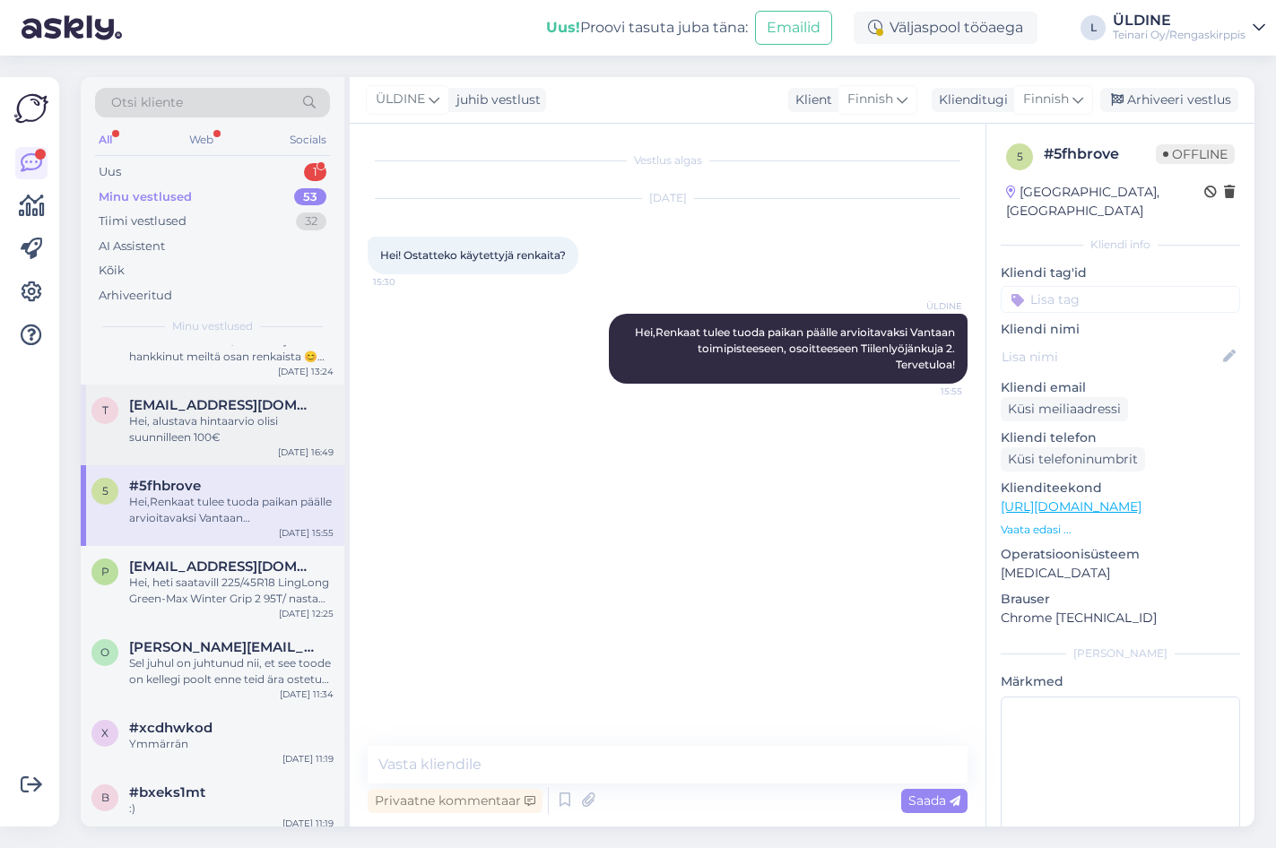
click at [240, 417] on div "Hei, alustava hintaarvio olisi suunnilleen 100€" at bounding box center [231, 429] width 204 height 32
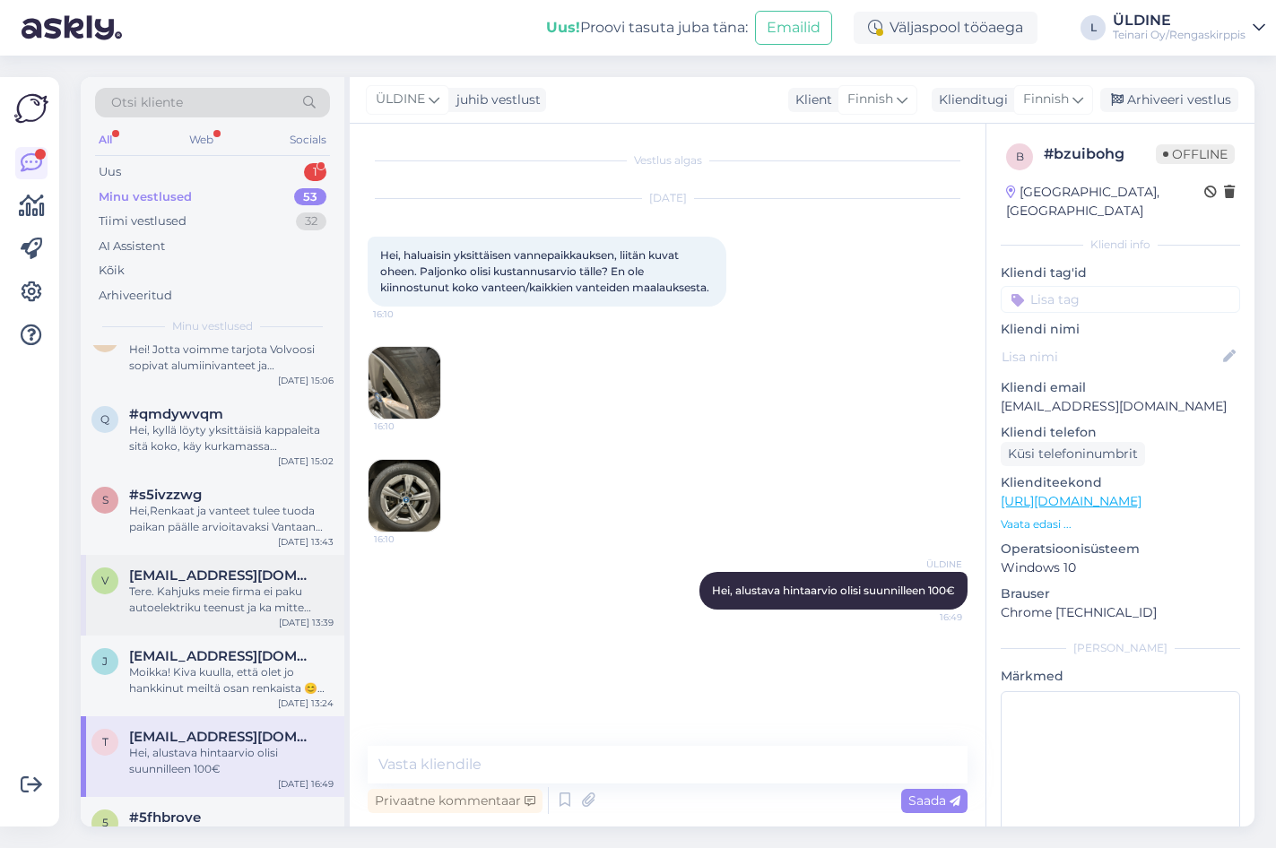
scroll to position [717, 0]
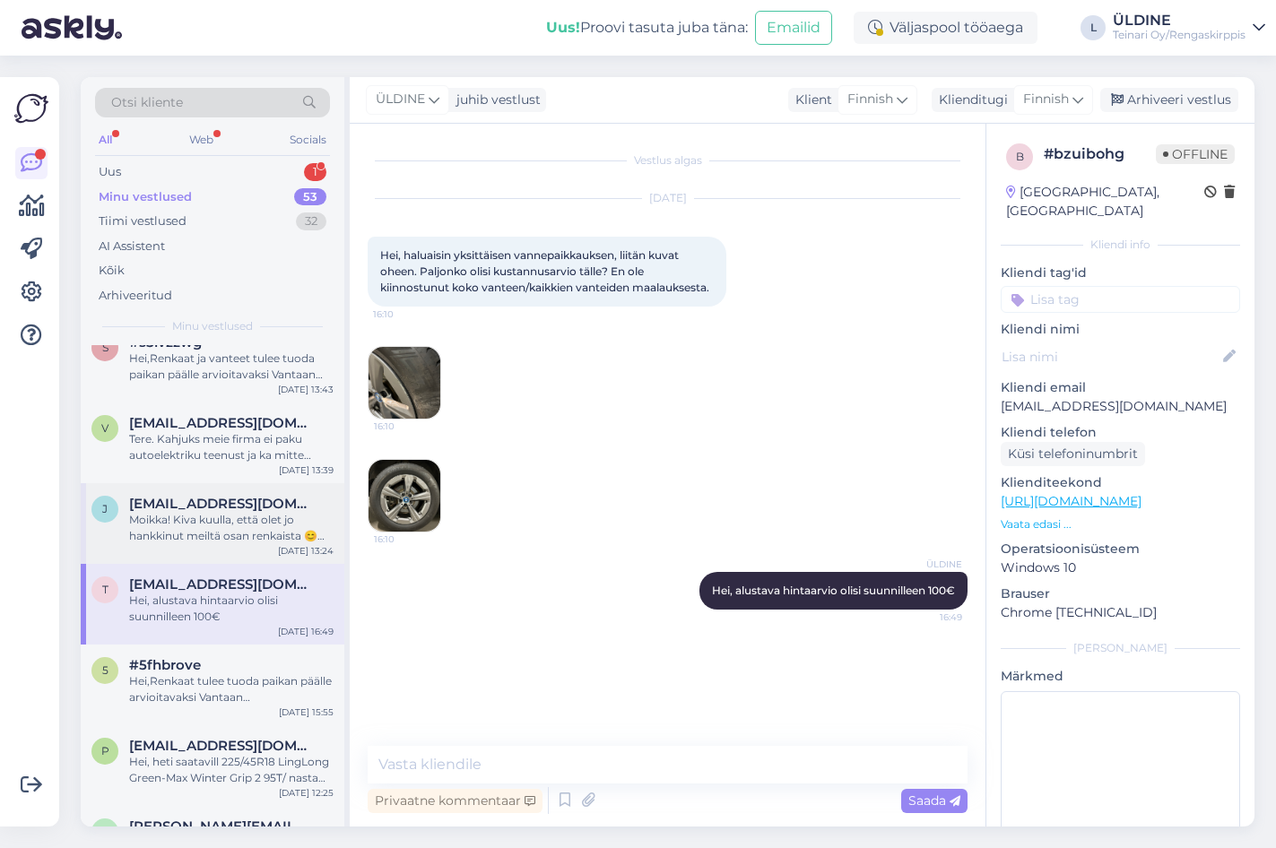
click at [216, 522] on div "Moikka! Kiva kuulla, että olet jo hankkinut meiltä osan renkaista 😊 Valitettava…" at bounding box center [231, 528] width 204 height 32
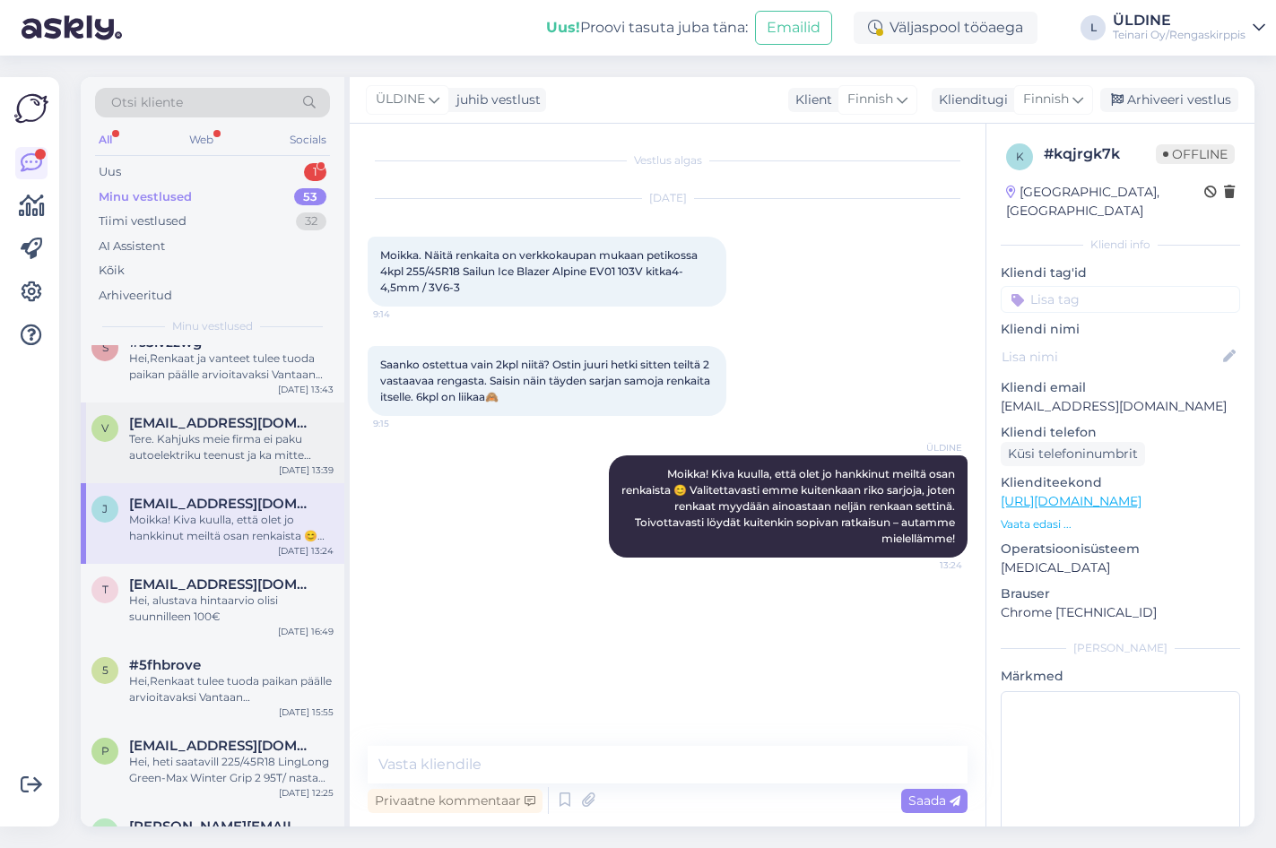
click at [230, 451] on div "Tere. Kahjuks meie firma ei paku autoelektriku teenust ja ka mitte diagnostikat…" at bounding box center [231, 447] width 204 height 32
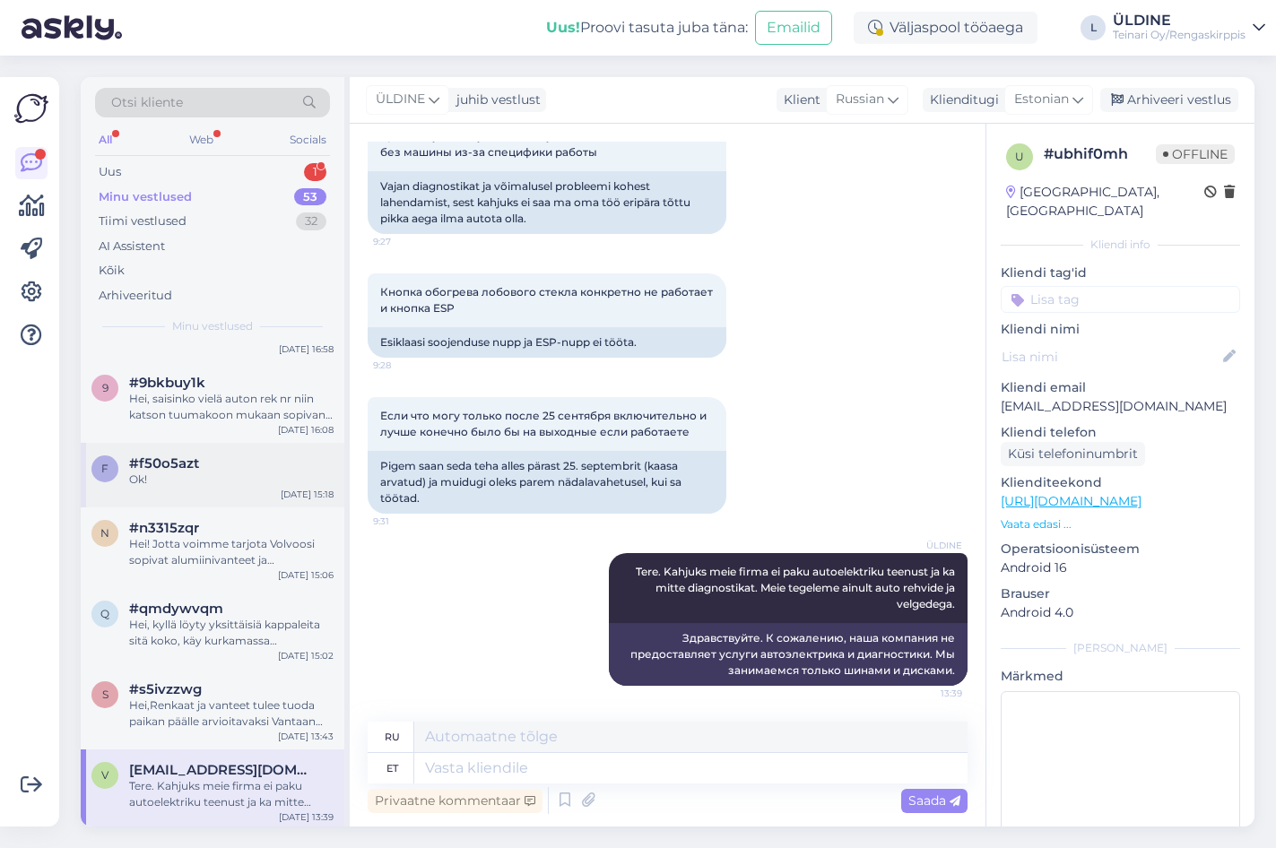
scroll to position [359, 0]
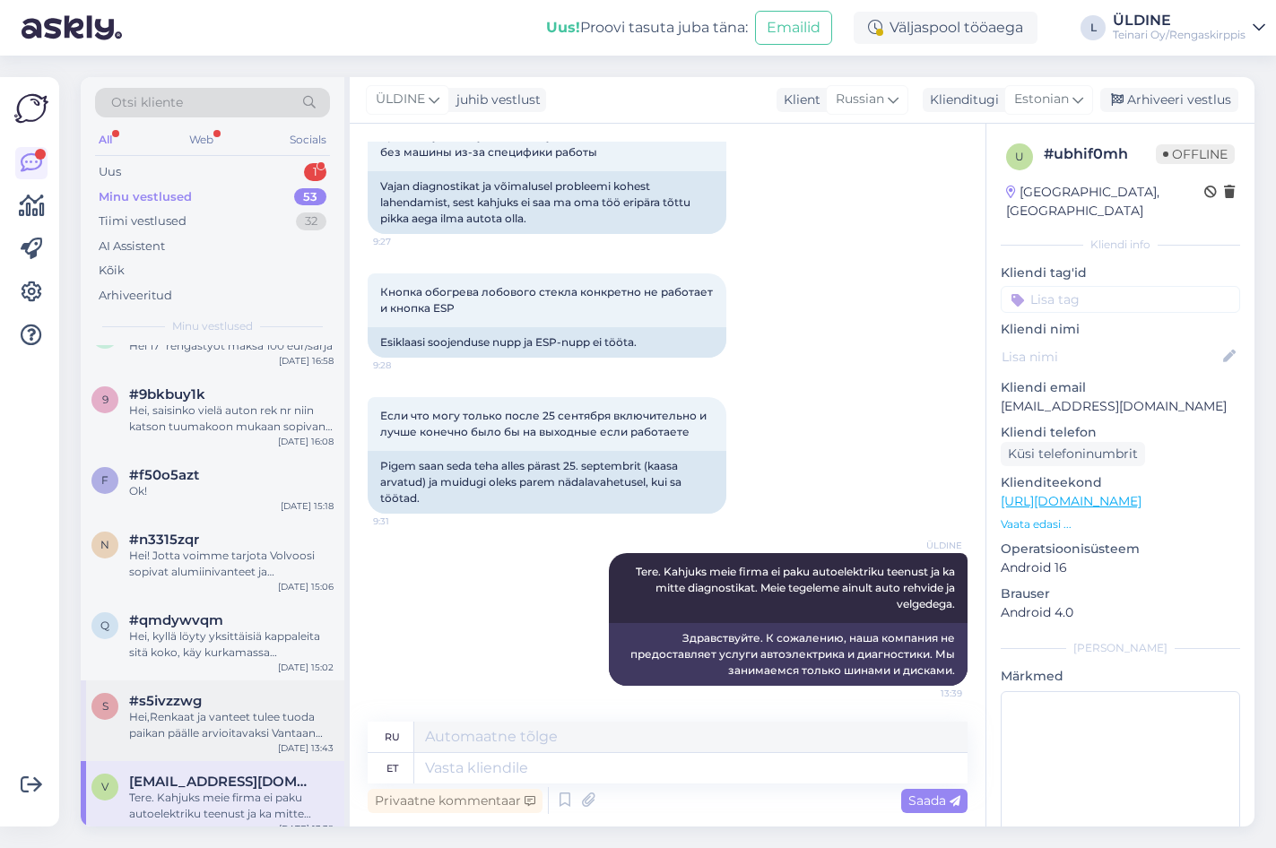
click at [280, 720] on div "Hei,Renkaat ja vanteet tulee tuoda paikan päälle arvioitavaksi Vantaan toimipis…" at bounding box center [231, 725] width 204 height 32
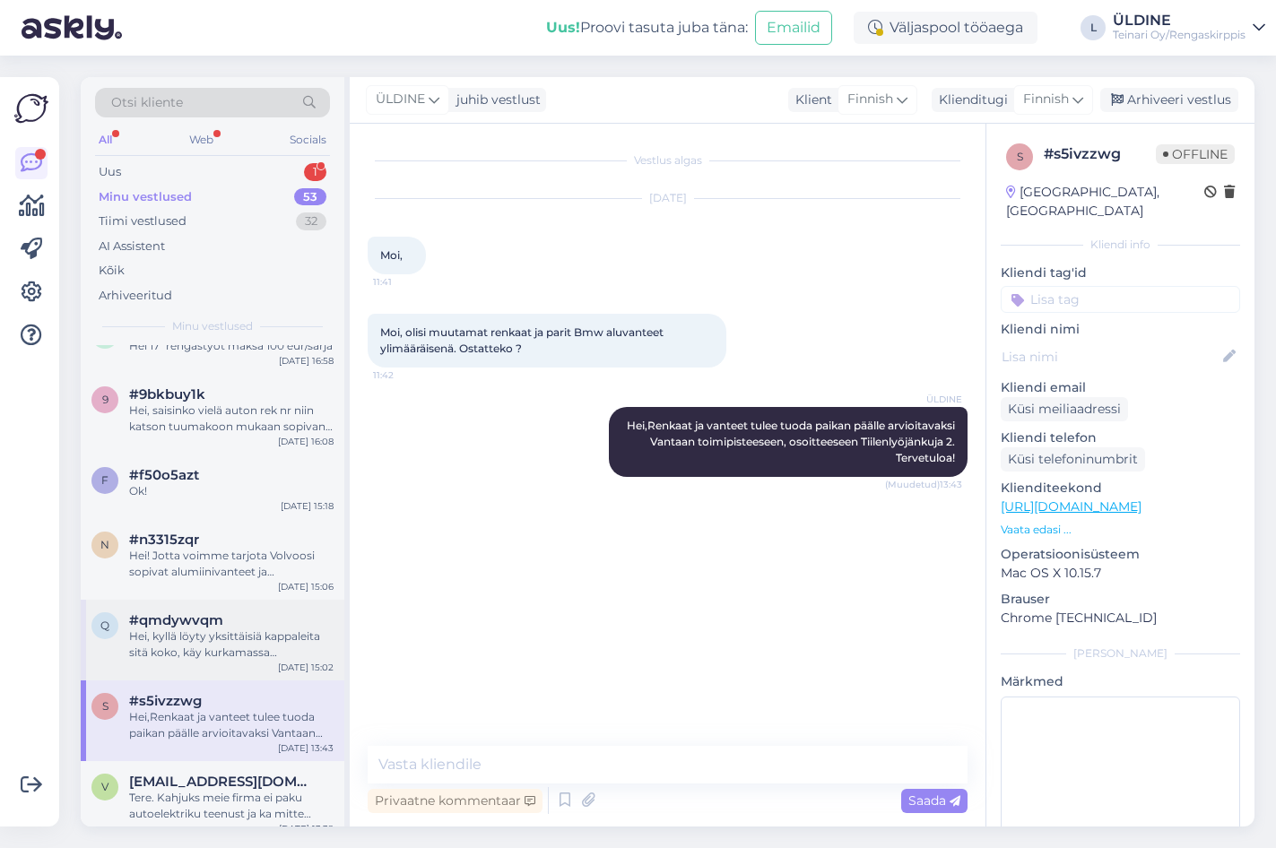
click at [263, 635] on div "Hei, kyllä löyty yksittäisiä kappaleita sitä koko, käy kurkamassa verkkokaupast…" at bounding box center [231, 645] width 204 height 32
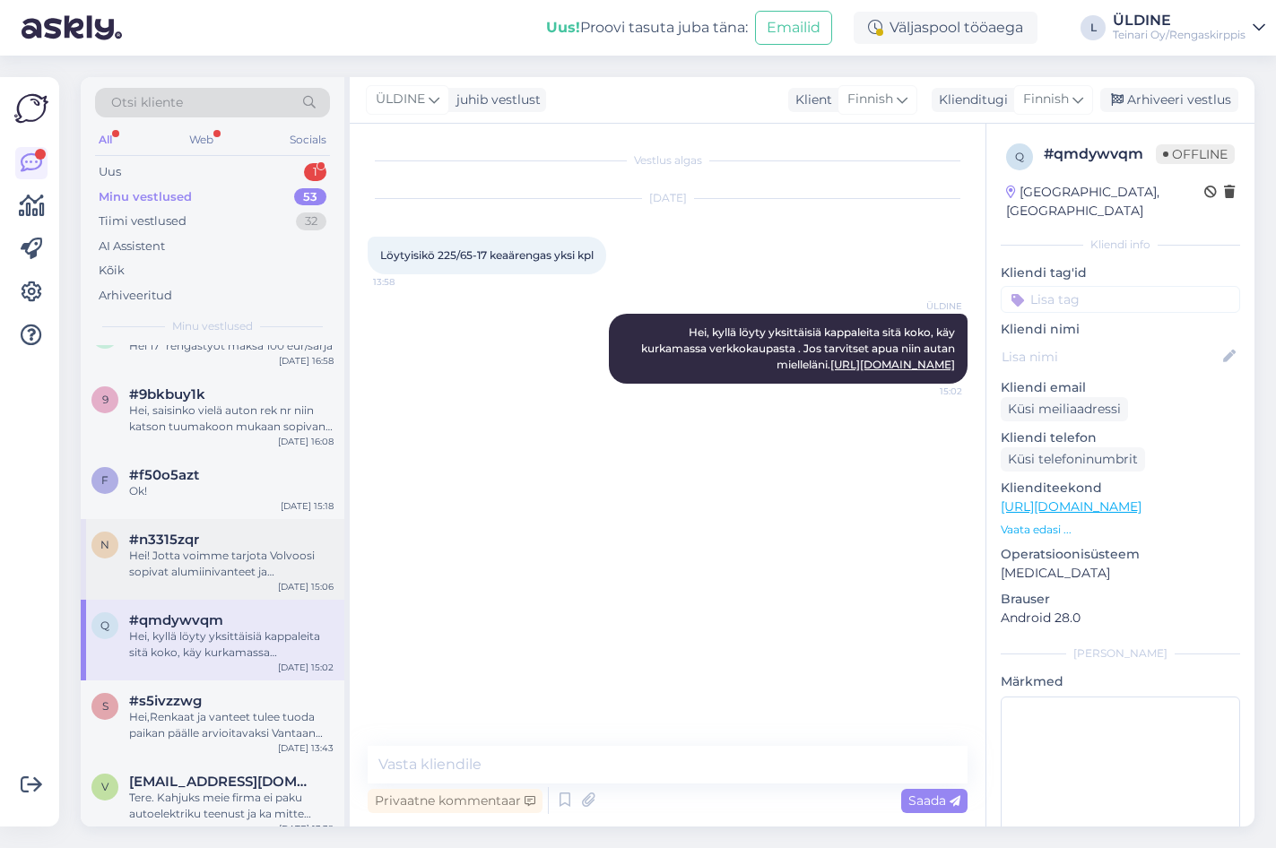
click at [253, 573] on div "Hei! Jotta voimme tarjota Volvoosi sopivat alumiinivanteet ja kitkarenkaat (jak…" at bounding box center [231, 564] width 204 height 32
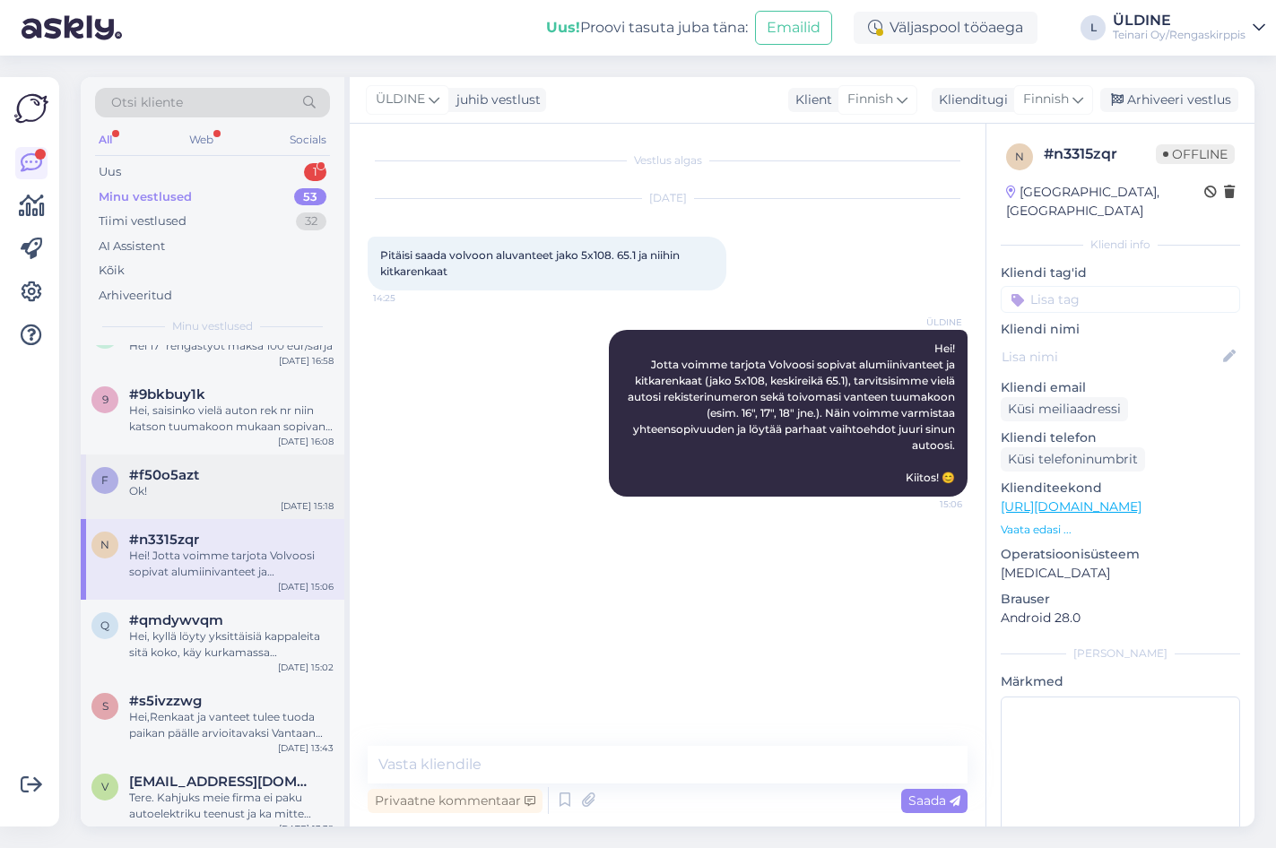
click at [243, 465] on div "f #f50o5azt Ok! [DATE] 15:18" at bounding box center [213, 487] width 264 height 65
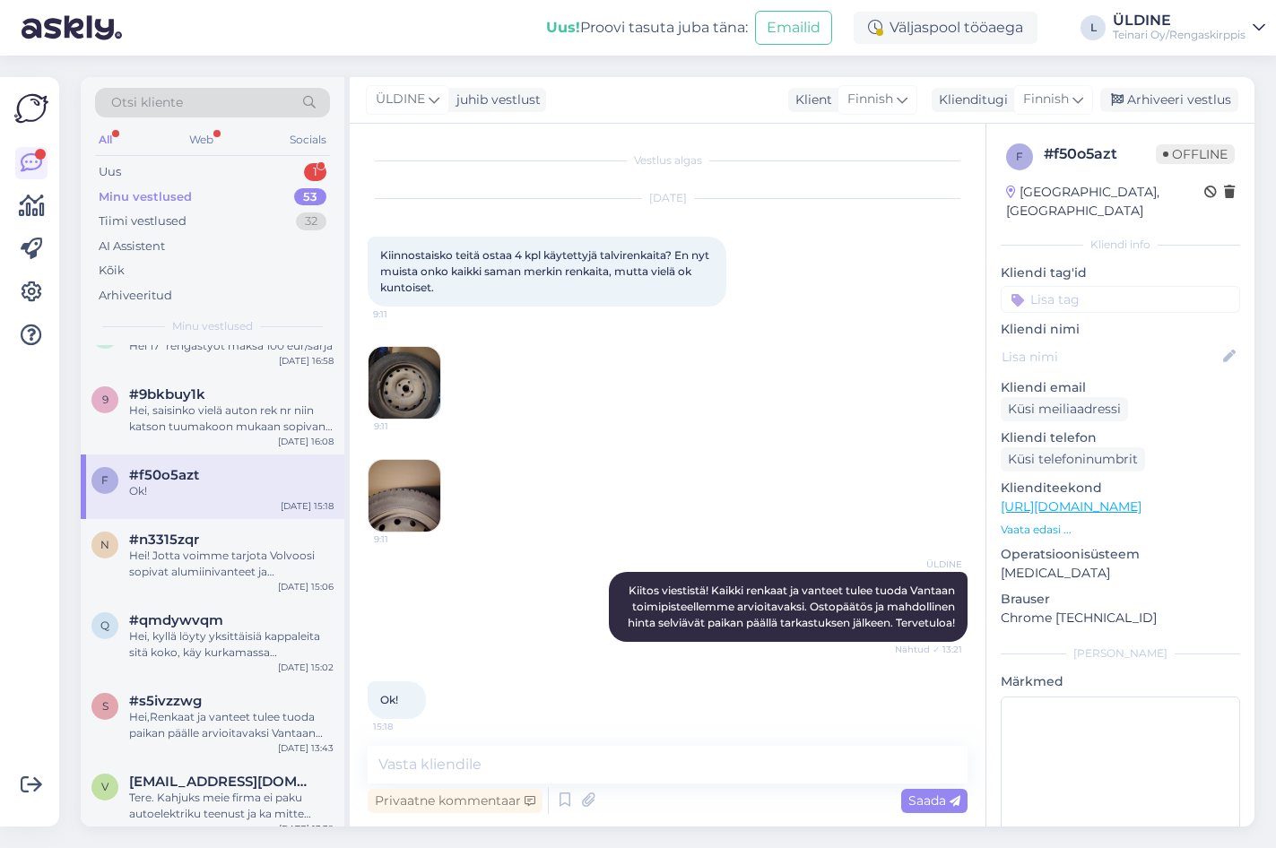
scroll to position [25, 0]
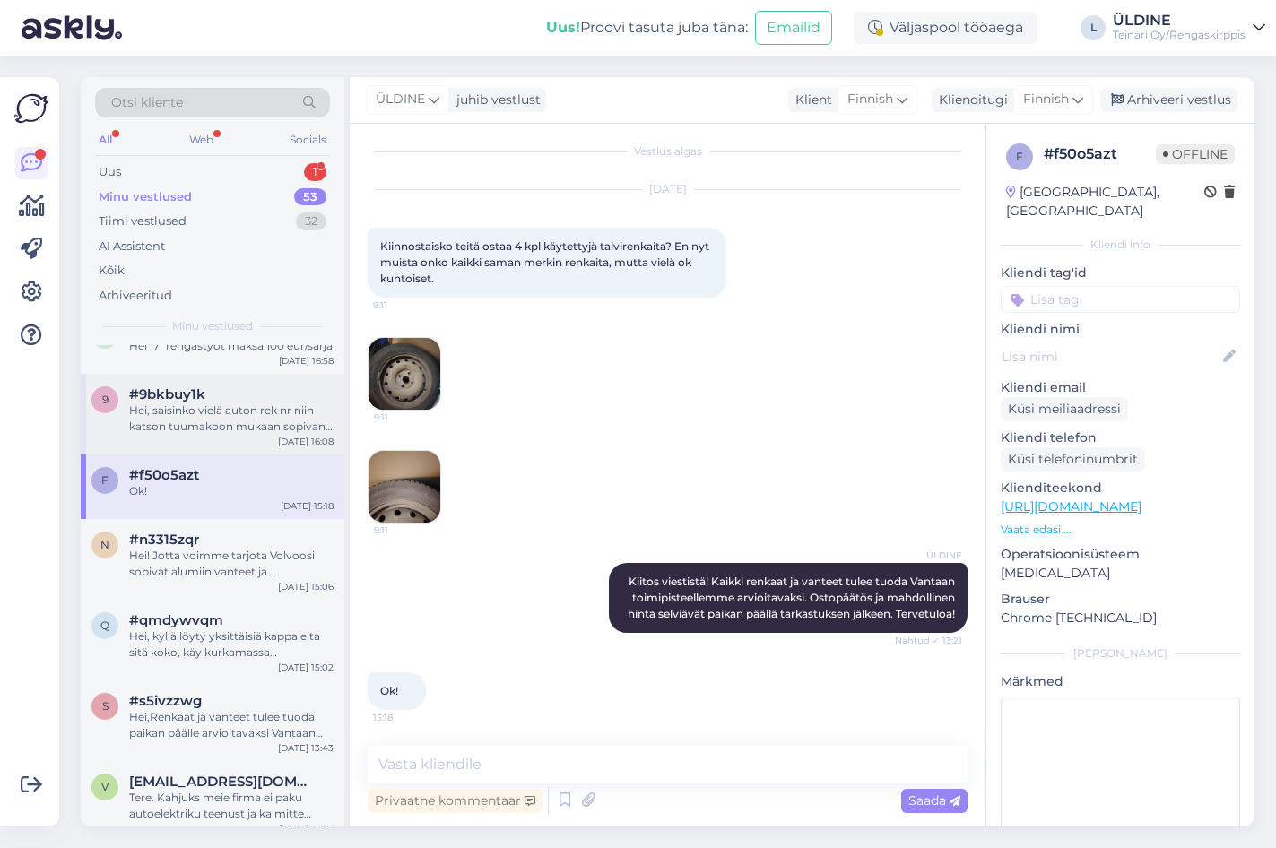
click at [238, 410] on div "Hei, saisinko vielä auton rek nr niin katson tuumakoon mukaan sopivan renkaan." at bounding box center [231, 419] width 204 height 32
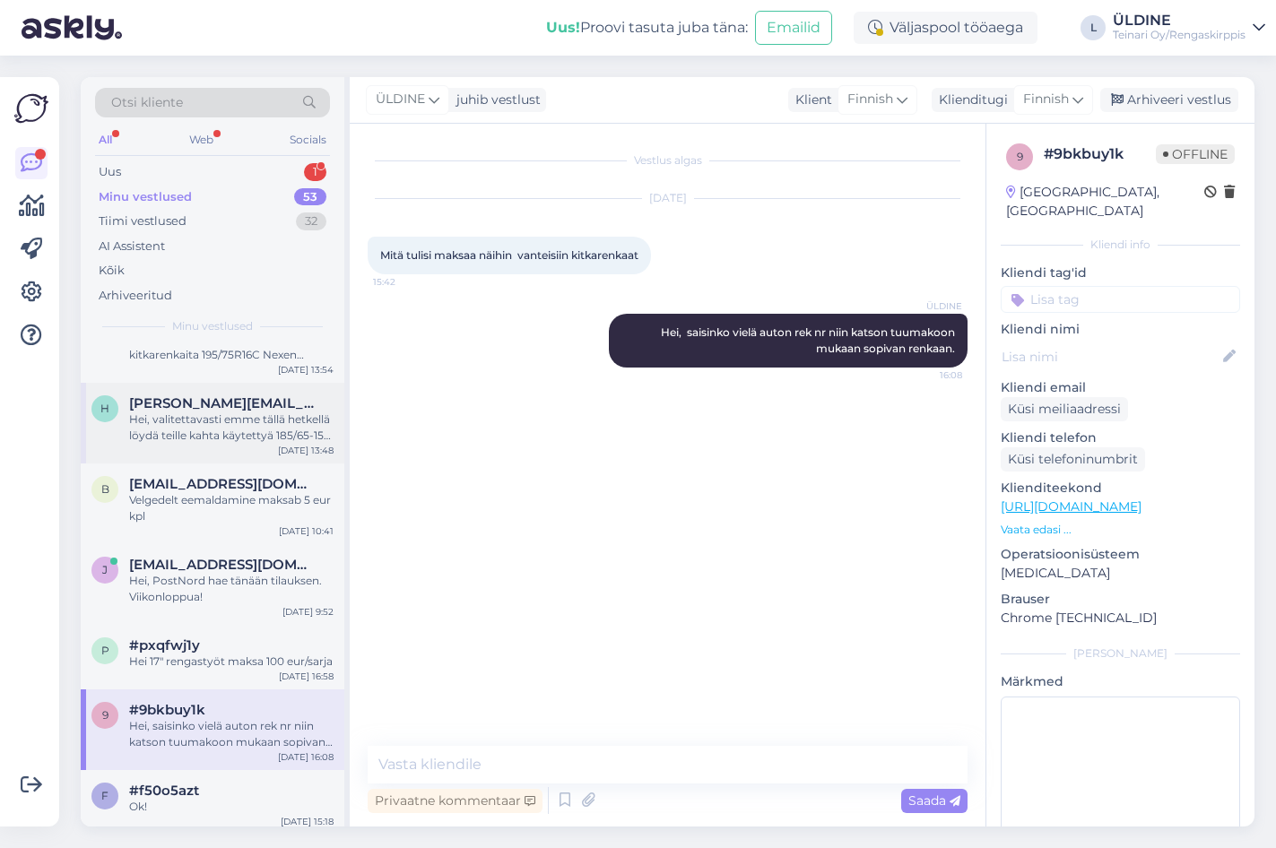
scroll to position [0, 0]
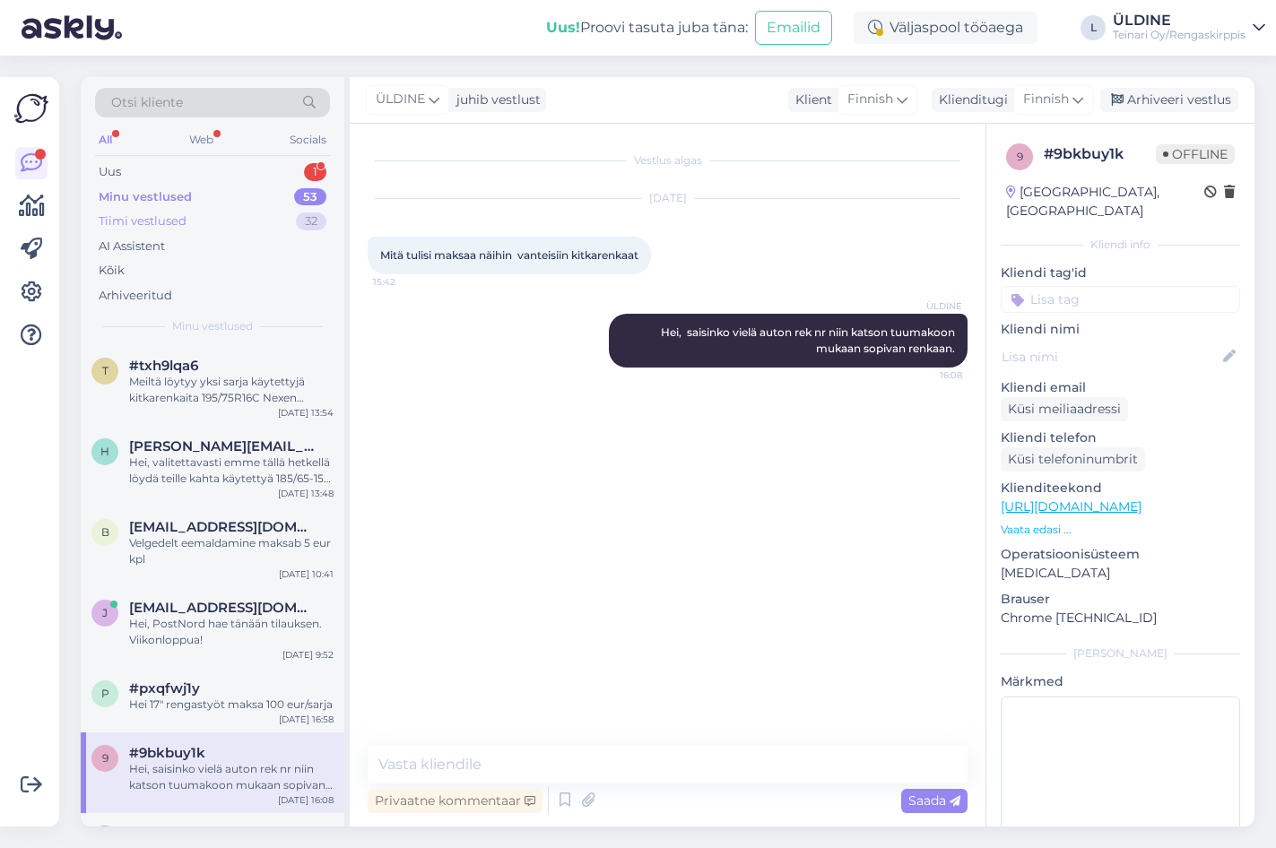
click at [170, 219] on div "Tiimi vestlused" at bounding box center [143, 221] width 88 height 18
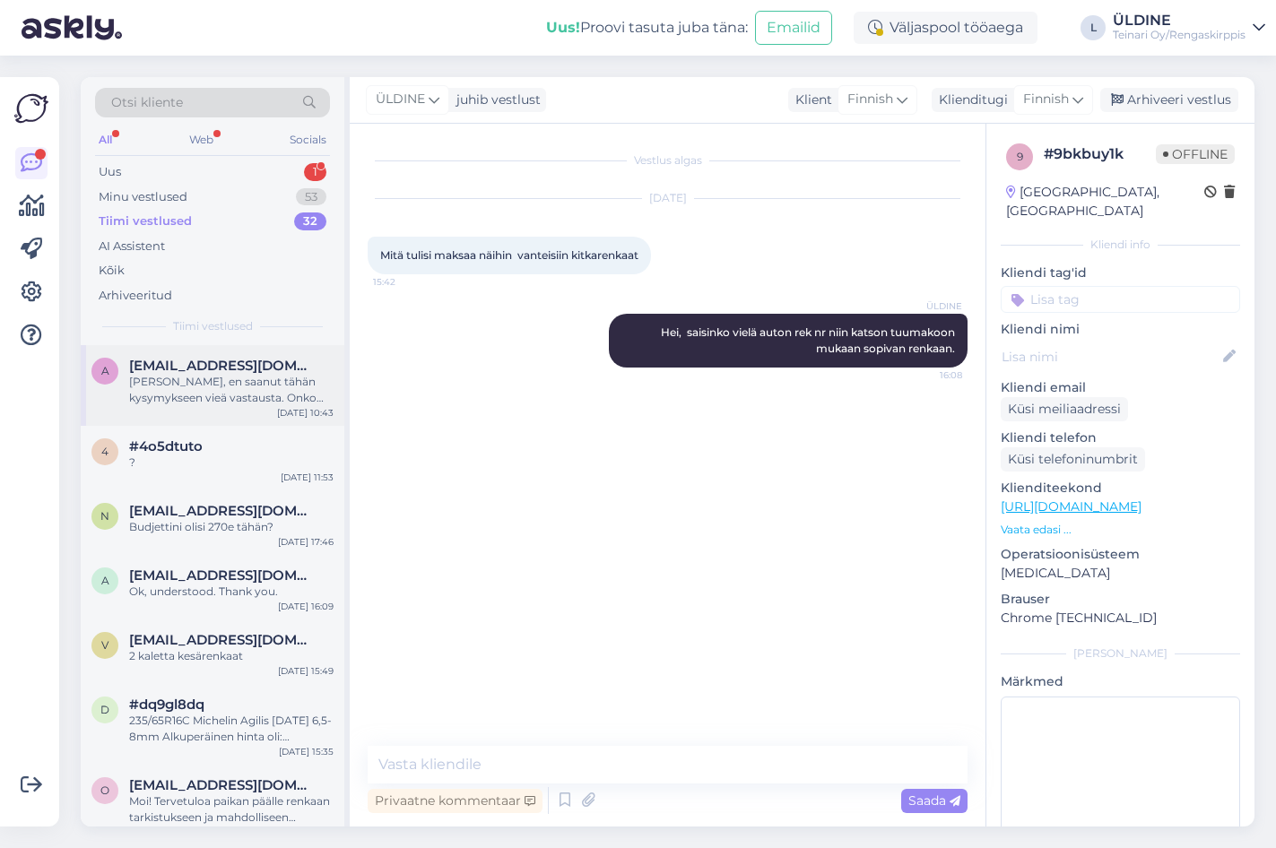
click at [273, 388] on div "[PERSON_NAME], en saanut tähän kysymykseen vieä vastausta. Onko selvinnyt jo mi…" at bounding box center [231, 390] width 204 height 32
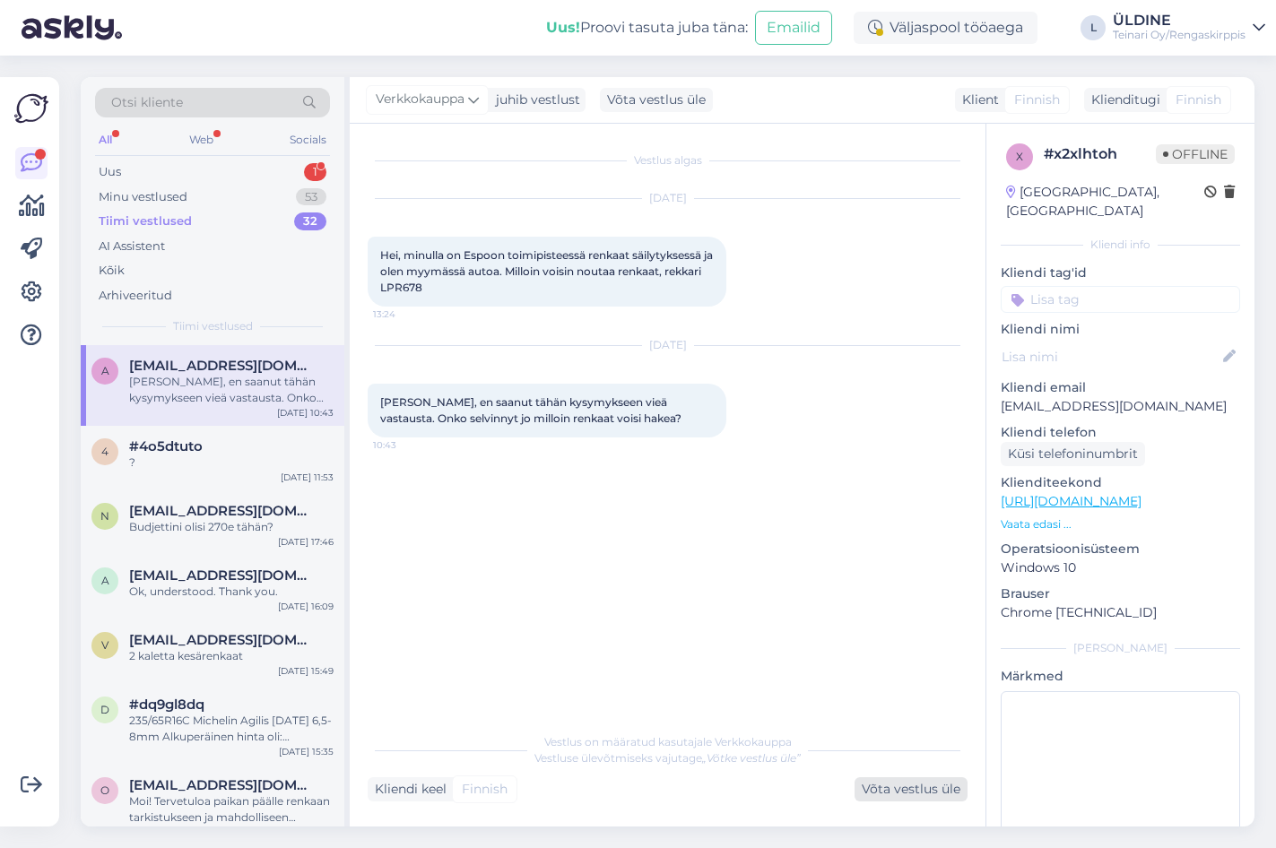
click at [918, 787] on div "Võta vestlus üle" at bounding box center [910, 789] width 113 height 24
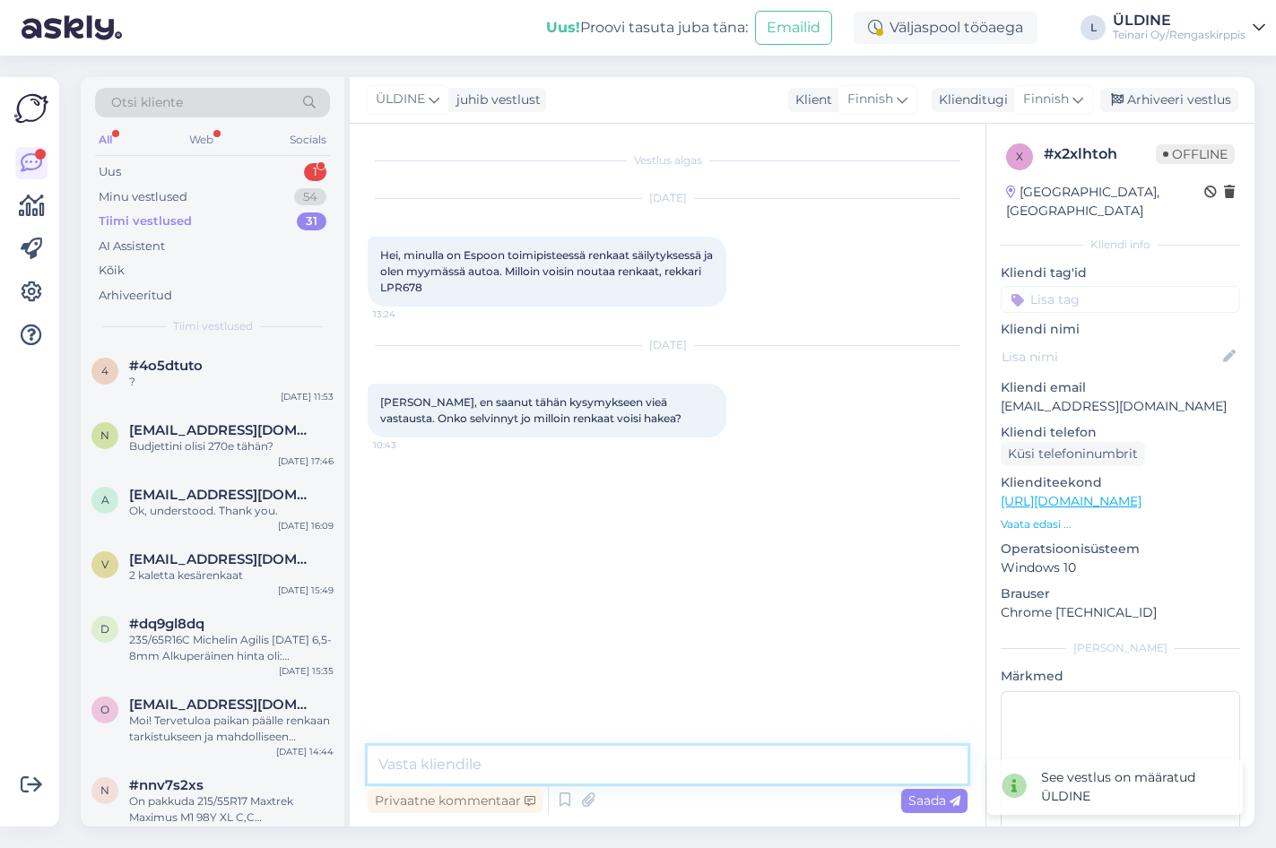
drag, startPoint x: 495, startPoint y: 767, endPoint x: 509, endPoint y: 761, distance: 15.3
click at [497, 766] on textarea at bounding box center [668, 765] width 600 height 38
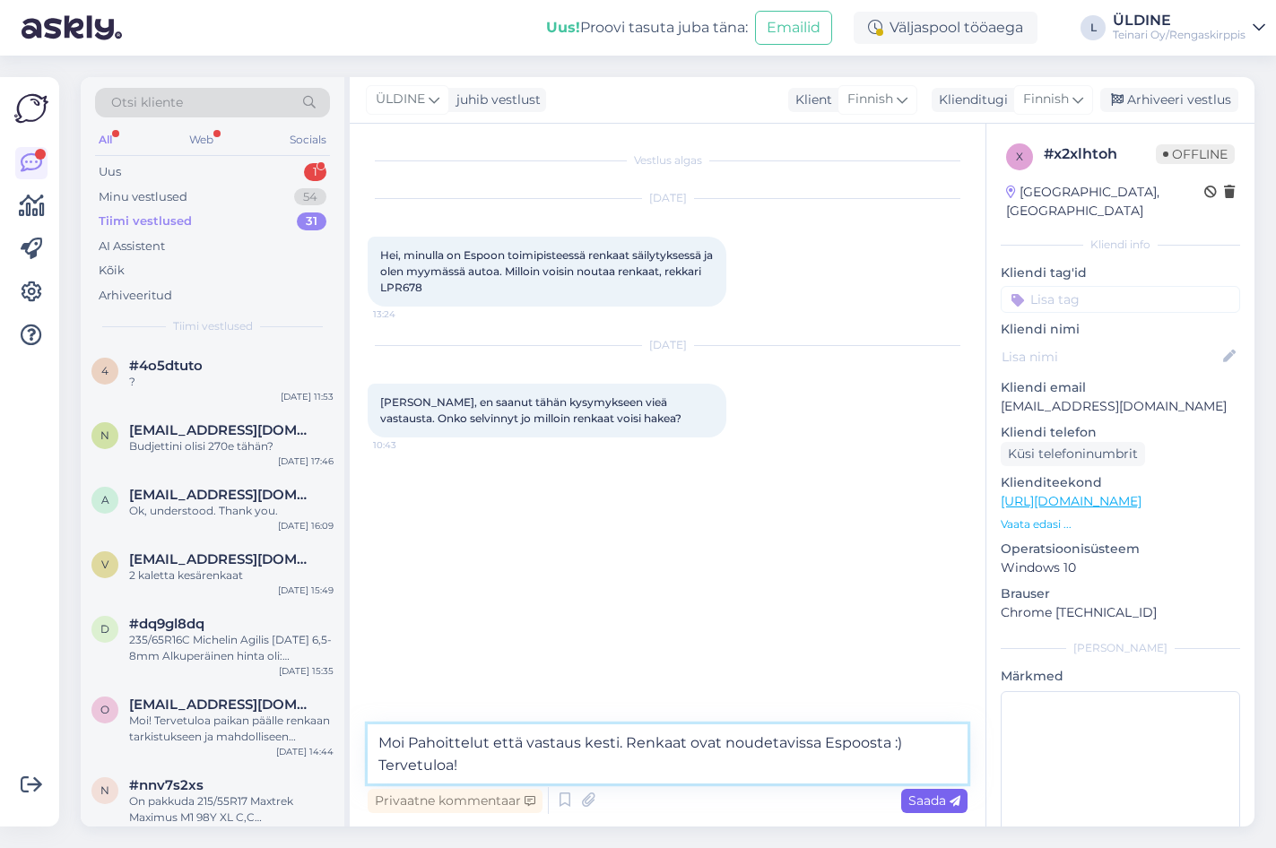
type textarea "Moi Pahoittelut että vastaus kesti. Renkaat ovat noudetavissa Espoosta :) Terve…"
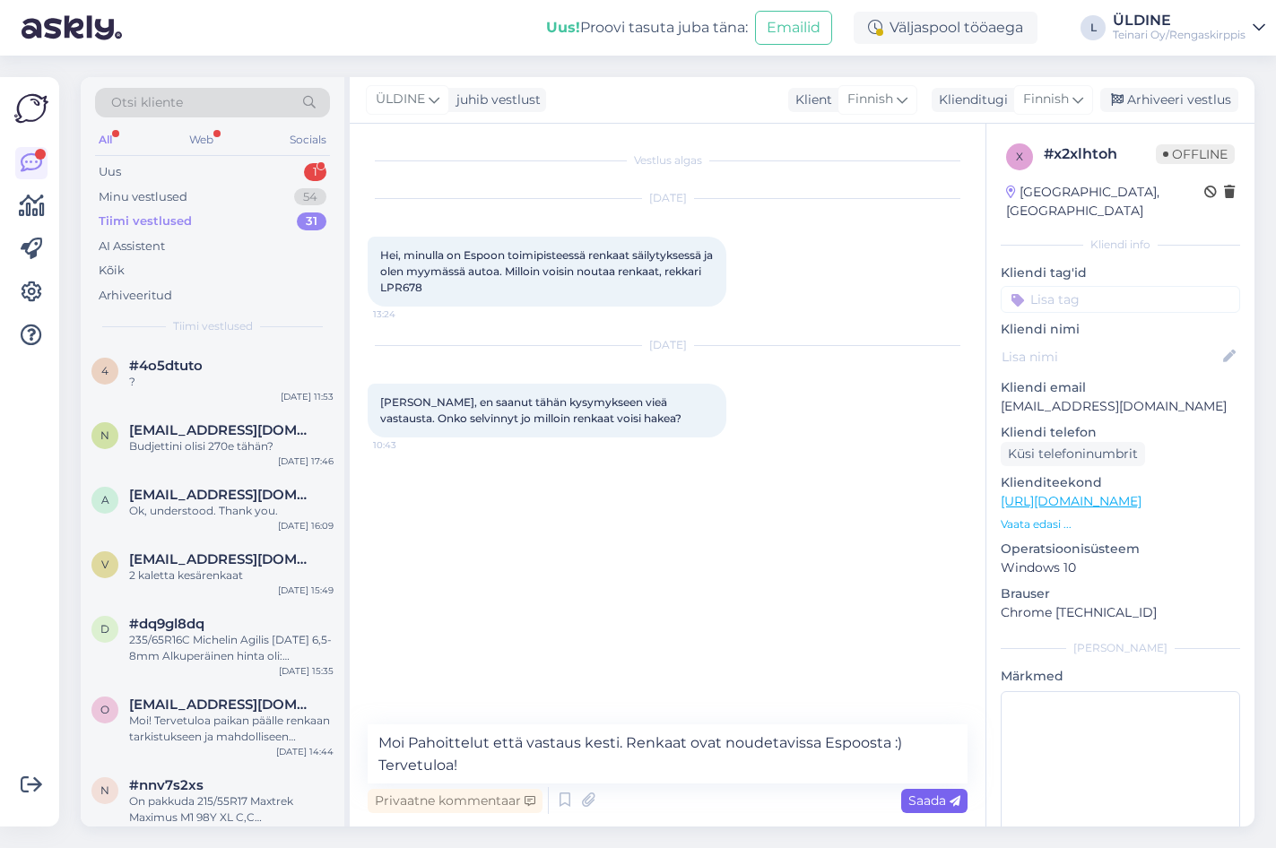
click at [923, 796] on span "Saada" at bounding box center [934, 801] width 52 height 16
